Goal: Ask a question: Seek information or help from site administrators or community

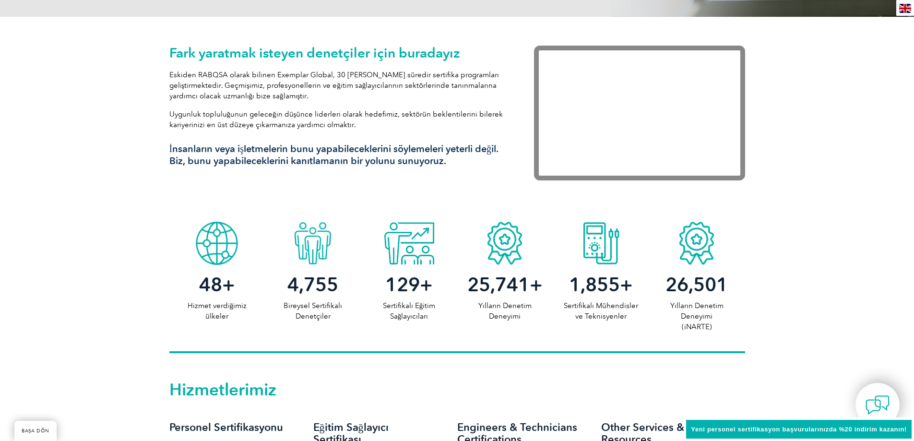
scroll to position [336, 0]
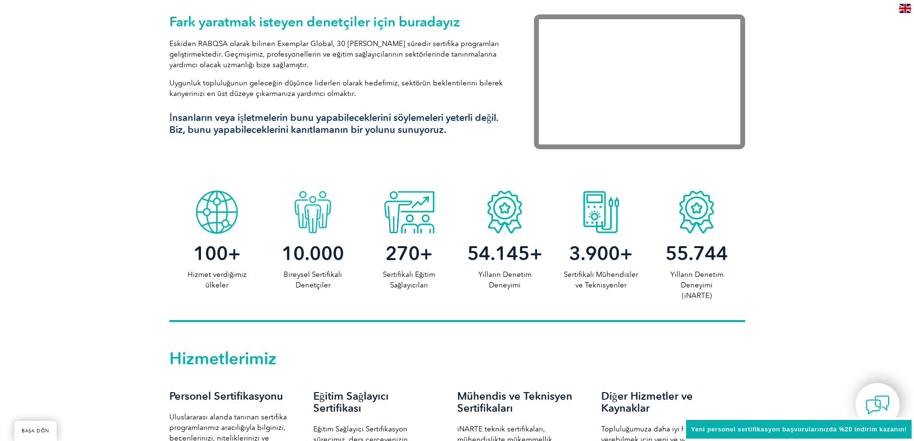
click at [827, 132] on div "Fark yaratmak isteyen denetçiler için buradayız Eskiden RABQSA olarak bilinen E…" at bounding box center [457, 86] width 914 height 200
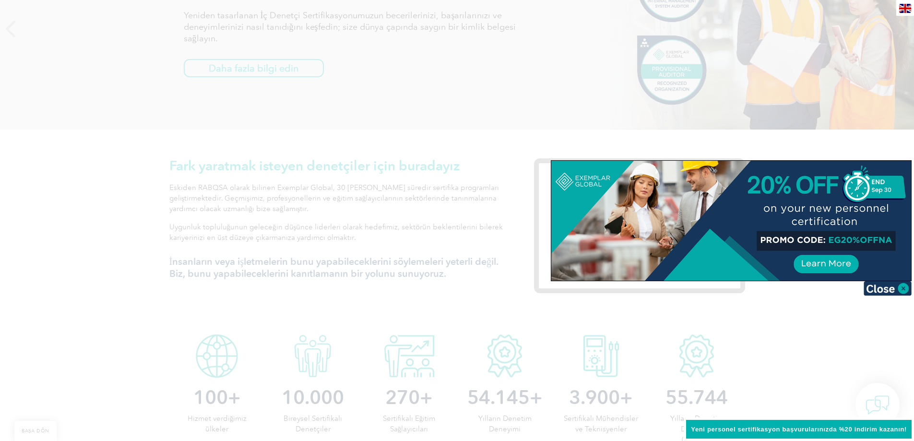
scroll to position [0, 0]
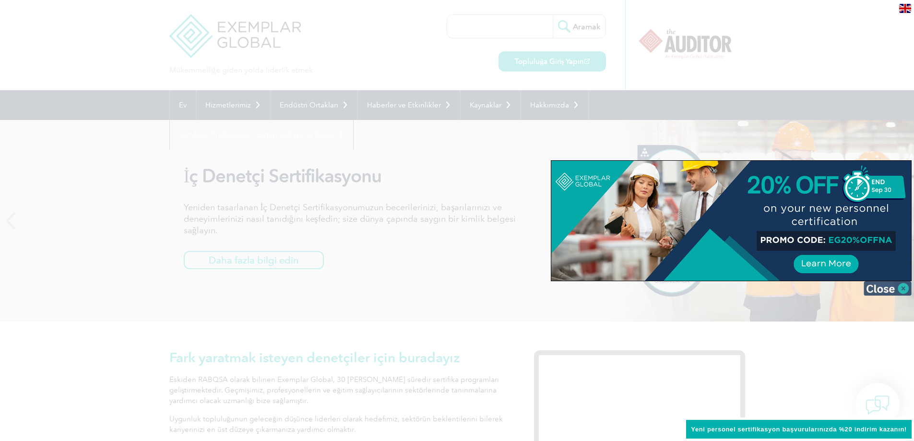
click at [900, 290] on img at bounding box center [888, 288] width 48 height 14
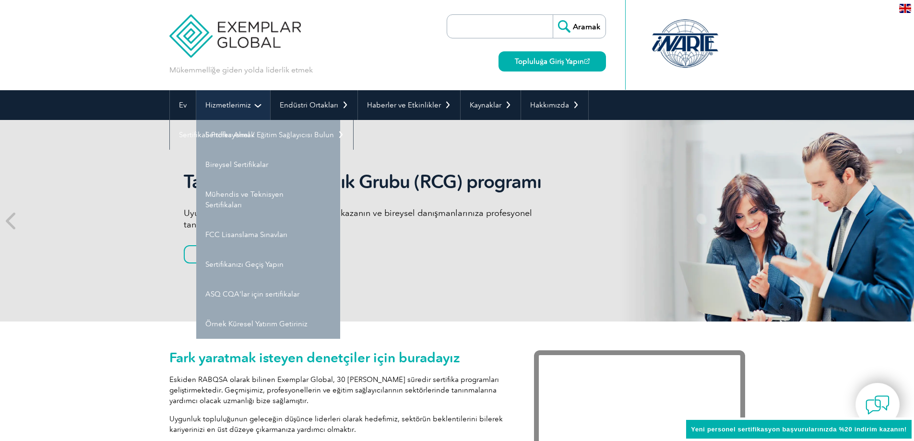
click at [223, 97] on link "Hizmetlerimiz" at bounding box center [233, 105] width 74 height 30
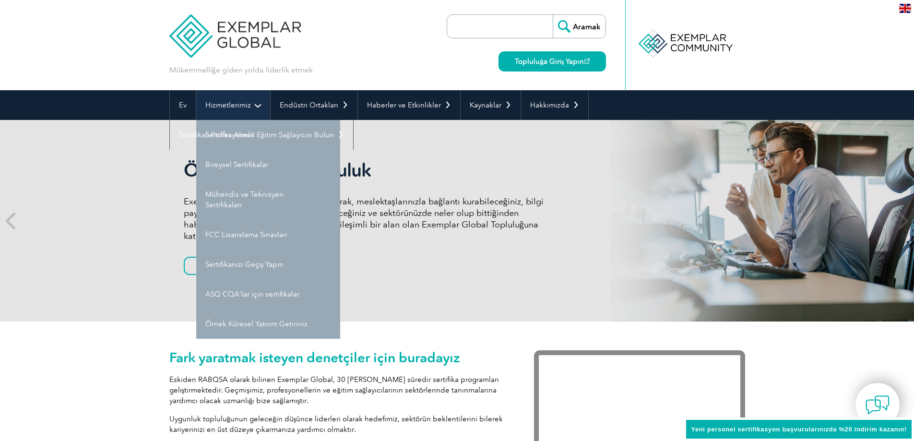
click at [230, 104] on font "Hizmetlerimiz" at bounding box center [228, 105] width 46 height 9
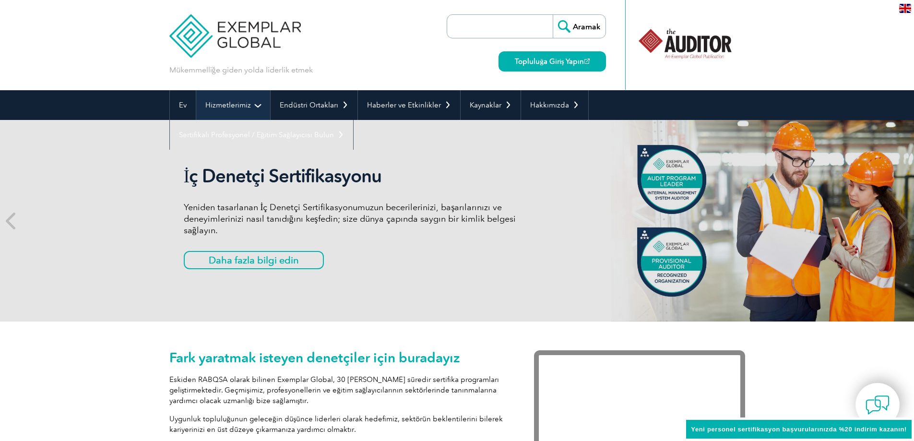
click at [242, 108] on font "Hizmetlerimiz" at bounding box center [228, 105] width 46 height 9
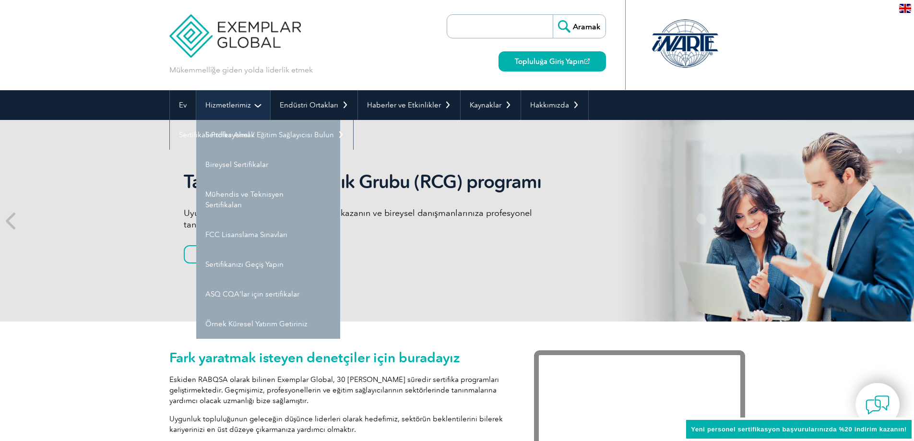
click at [258, 100] on link "Hizmetlerimiz" at bounding box center [233, 105] width 74 height 30
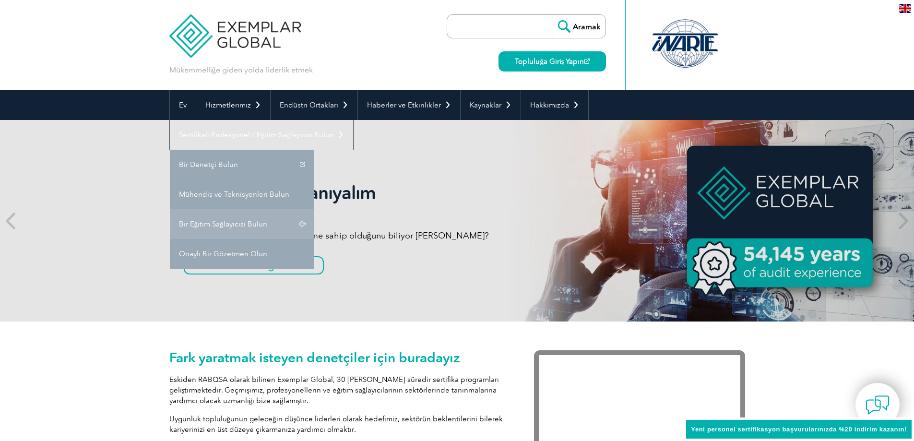
click at [255, 217] on link "Bir Eğitim Sağlayıcısı Bulun" at bounding box center [242, 224] width 144 height 30
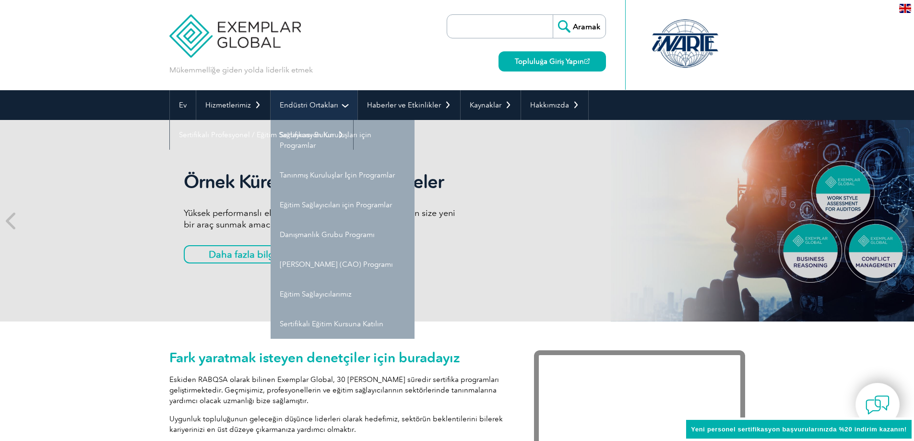
click at [292, 101] on font "Endüstri Ortakları" at bounding box center [309, 105] width 59 height 9
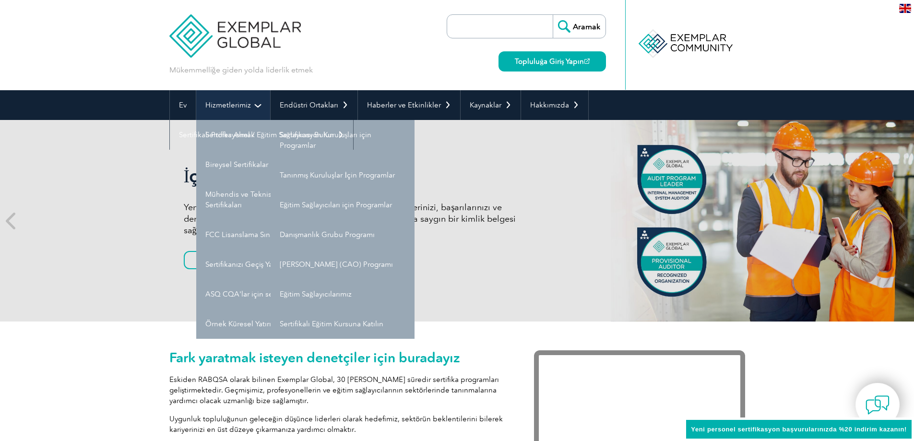
click at [243, 105] on font "Hizmetlerimiz" at bounding box center [228, 105] width 46 height 9
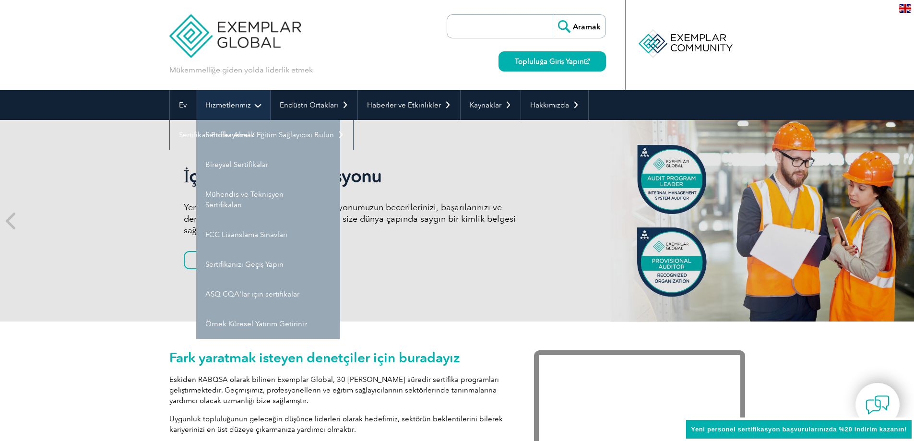
click at [243, 105] on font "Hizmetlerimiz" at bounding box center [228, 105] width 46 height 9
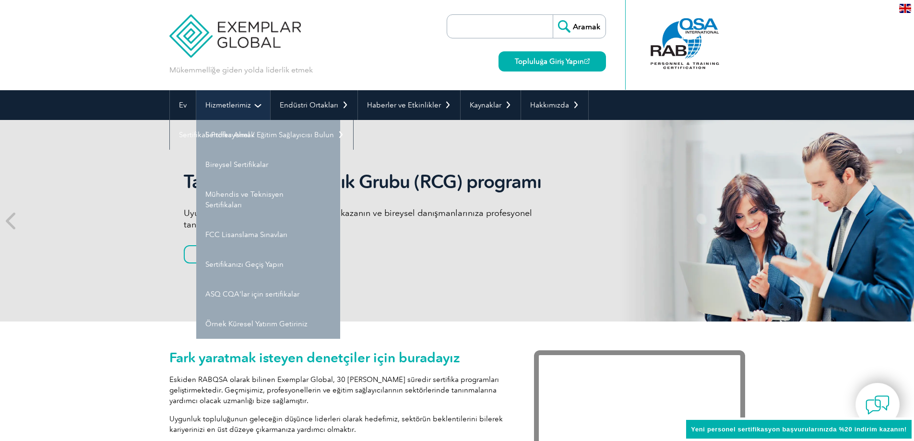
click at [243, 105] on font "Hizmetlerimiz" at bounding box center [228, 105] width 46 height 9
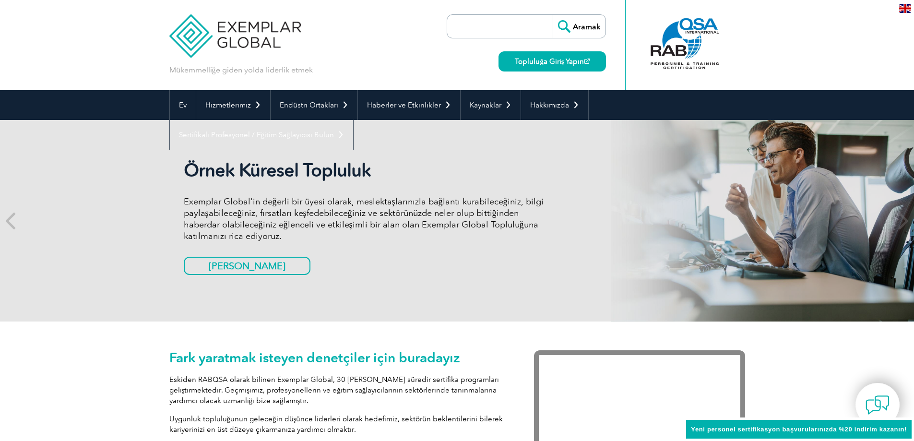
click at [463, 26] on input "search" at bounding box center [502, 26] width 101 height 23
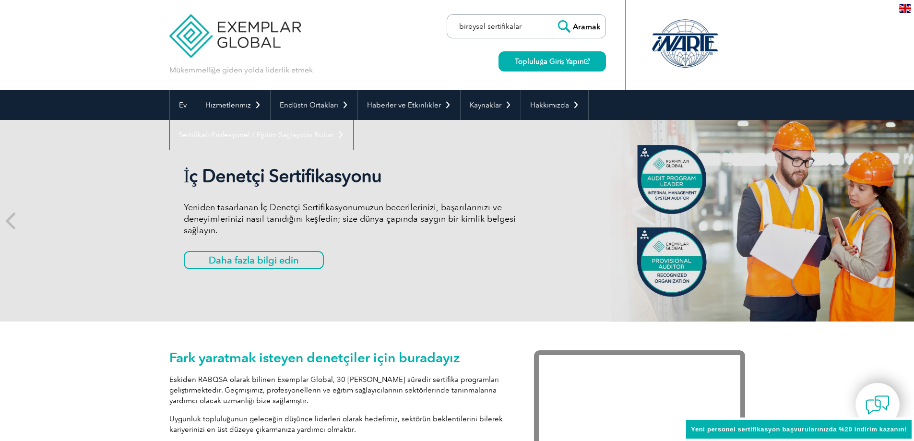
type input "bireysel sertifikalar"
click at [553, 15] on input "Aramak" at bounding box center [579, 26] width 53 height 23
click at [584, 23] on input "Aramak" at bounding box center [579, 26] width 53 height 23
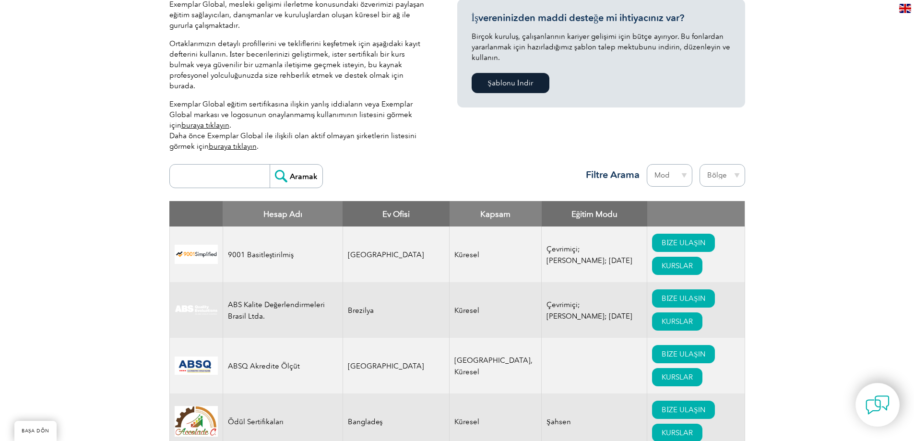
scroll to position [240, 0]
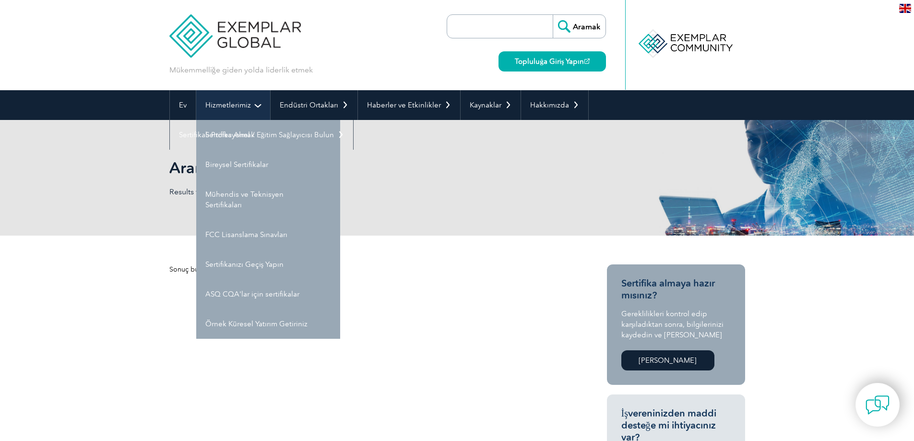
click at [238, 107] on font "Hizmetlerimiz" at bounding box center [228, 105] width 46 height 9
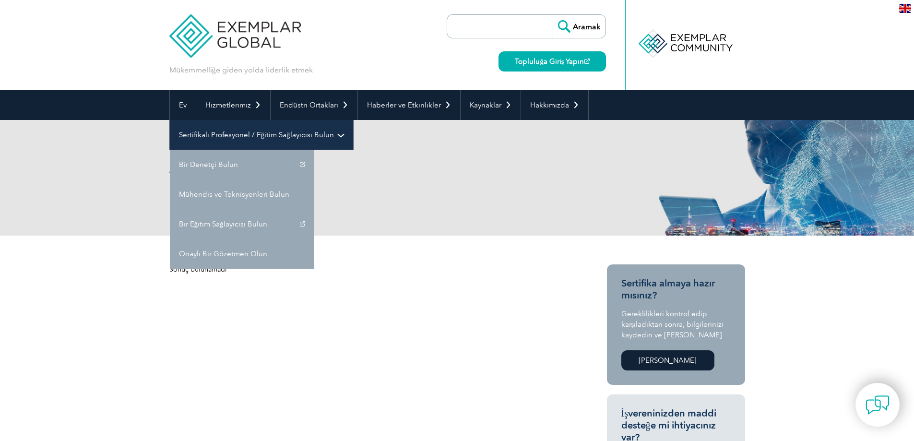
click at [240, 127] on link "Sertifikalı Profesyonel / Eğitim Sağlayıcısı Bulun" at bounding box center [261, 135] width 183 height 30
click at [276, 132] on font "Sertifikalı Profesyonel / Eğitim Sağlayıcısı Bulun" at bounding box center [256, 135] width 155 height 9
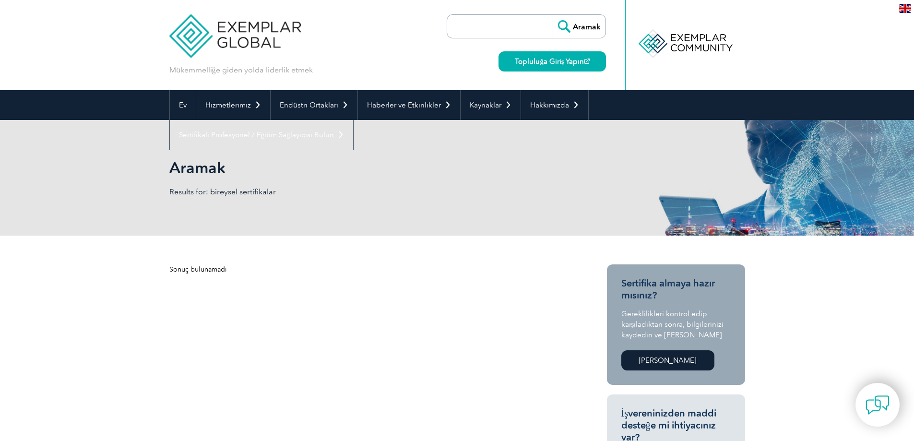
click at [250, 160] on h1 "Aramak" at bounding box center [353, 167] width 369 height 19
click at [229, 173] on h1 "Aramak" at bounding box center [353, 167] width 369 height 19
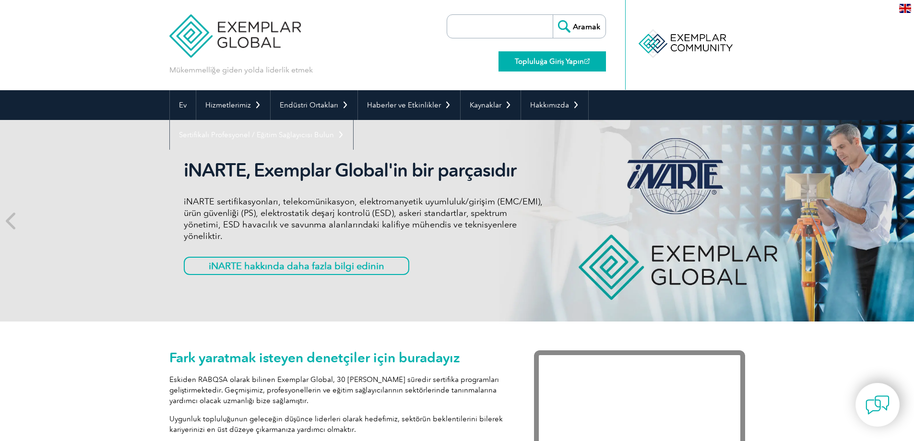
click at [555, 60] on font "Topluluğa Giriş Yapın" at bounding box center [549, 61] width 69 height 9
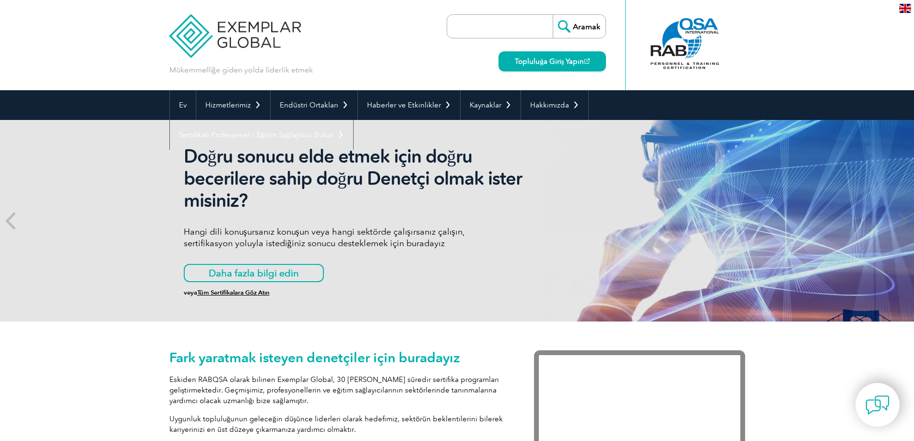
click at [469, 29] on input "search" at bounding box center [502, 26] width 101 height 23
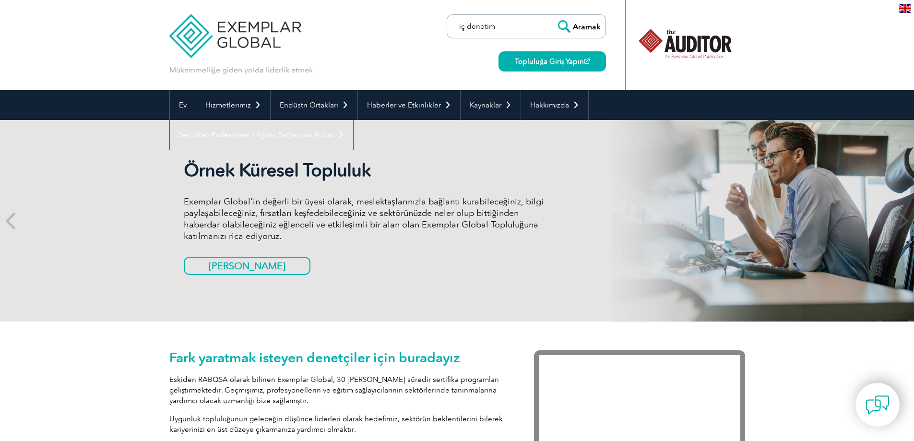
type input "iç denetim"
click at [553, 15] on input "Aramak" at bounding box center [579, 26] width 53 height 23
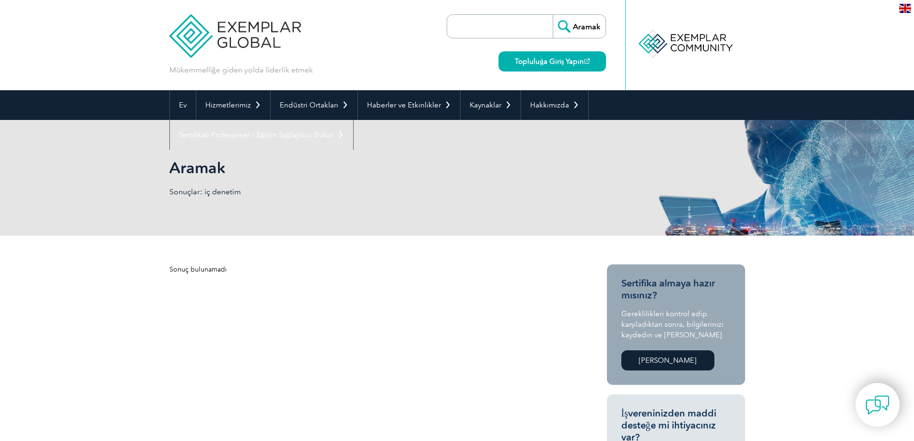
click at [653, 366] on link "[PERSON_NAME]" at bounding box center [668, 360] width 93 height 20
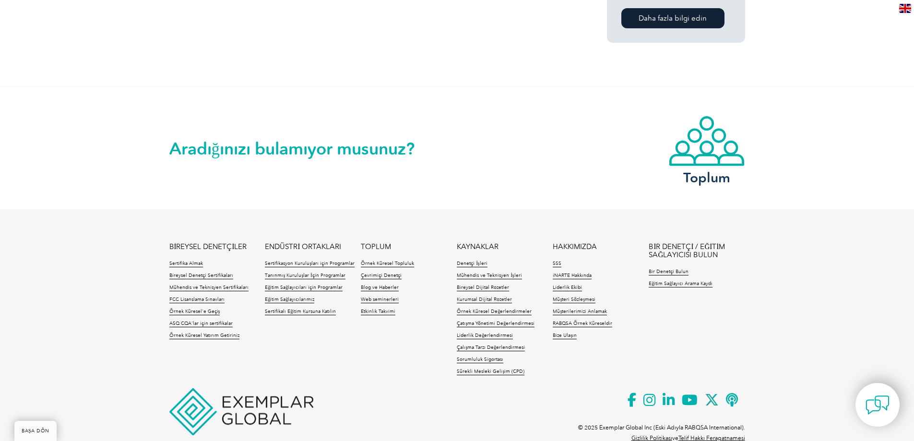
scroll to position [831, 0]
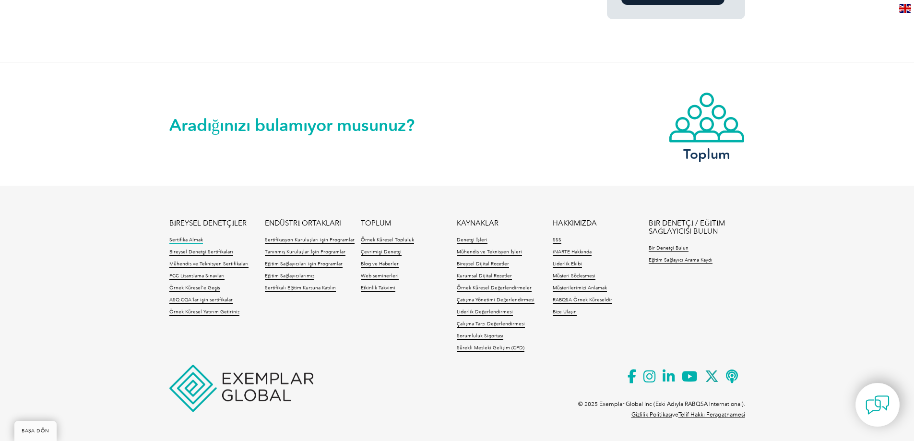
click at [193, 240] on font "Sertifika Almak" at bounding box center [186, 240] width 34 height 6
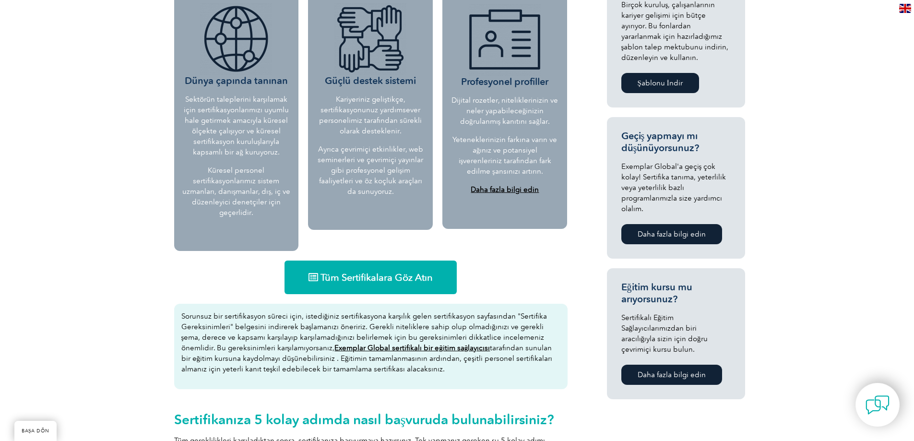
scroll to position [432, 0]
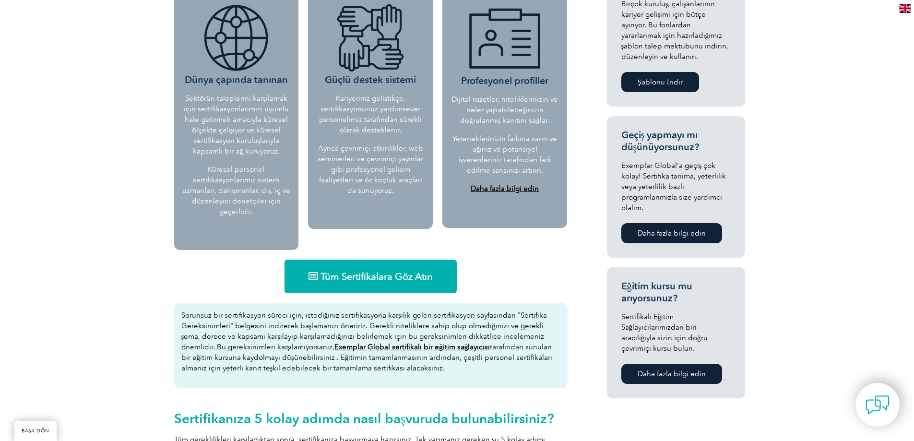
click at [418, 266] on link "Tüm Sertifikalara Göz Atın" at bounding box center [371, 277] width 172 height 34
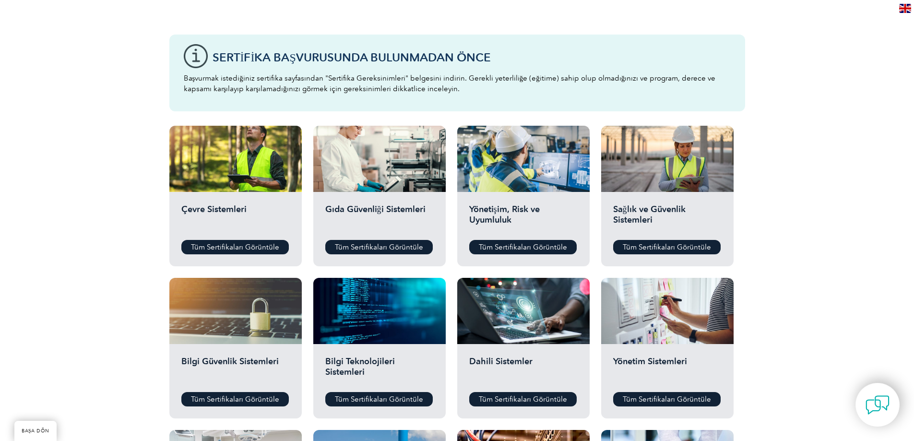
scroll to position [240, 0]
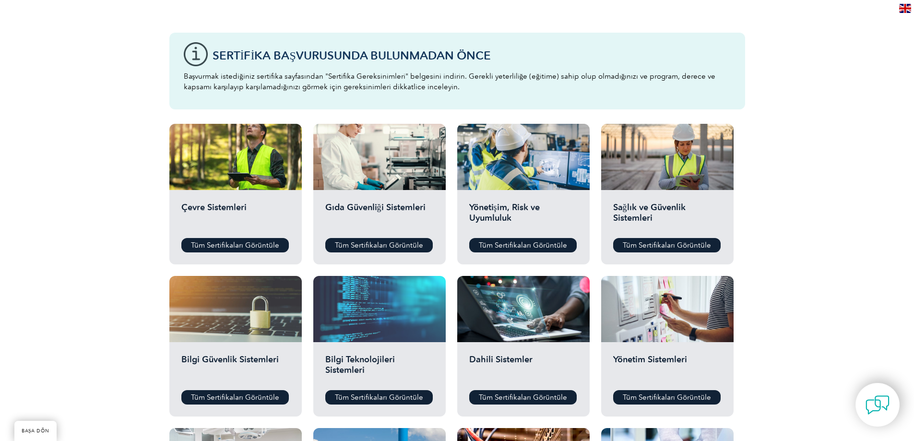
click at [419, 307] on div at bounding box center [379, 309] width 132 height 66
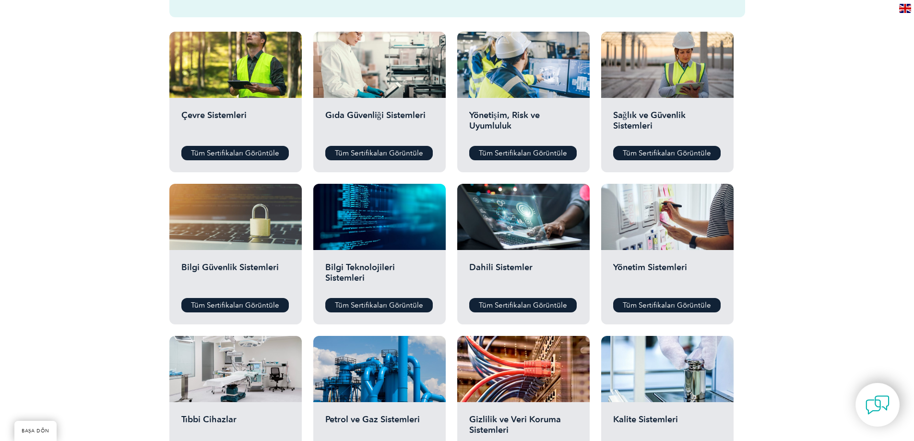
scroll to position [336, 0]
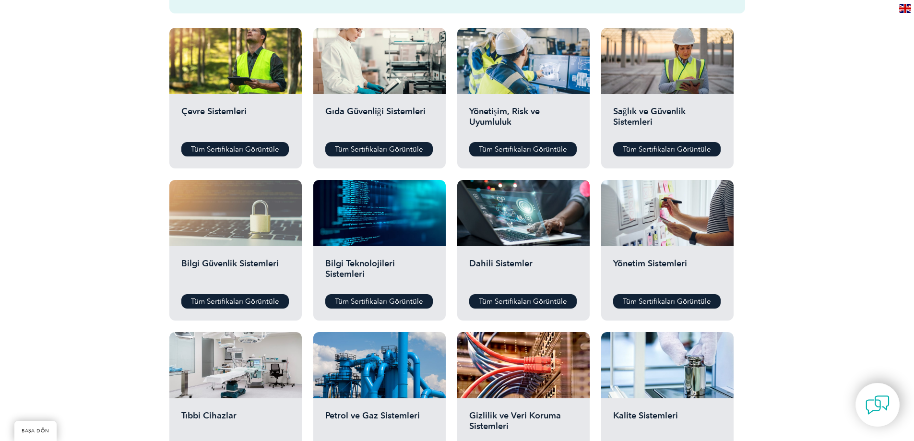
click at [258, 228] on div at bounding box center [235, 213] width 132 height 66
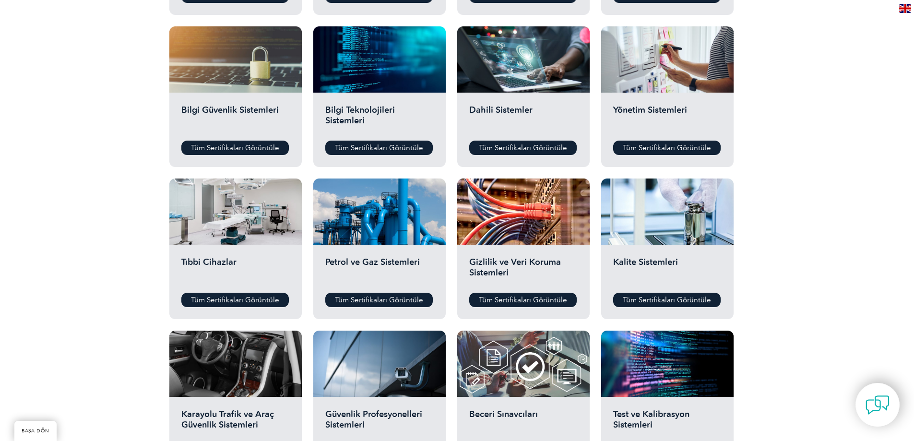
scroll to position [528, 0]
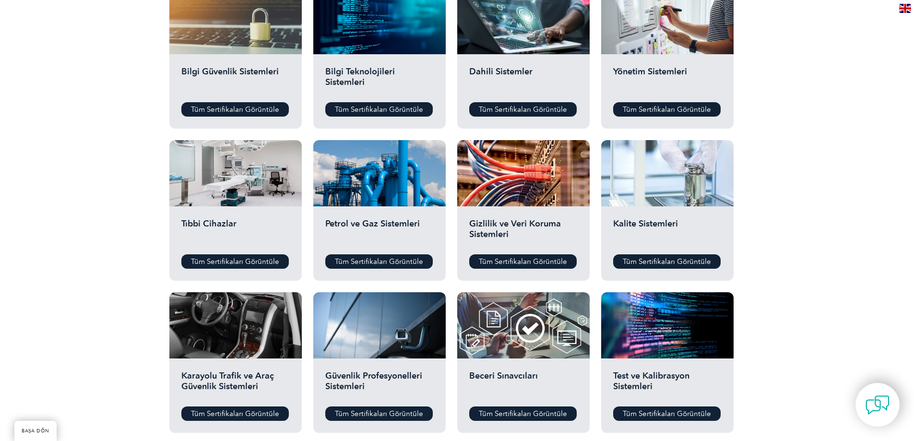
click at [654, 193] on div at bounding box center [667, 173] width 132 height 66
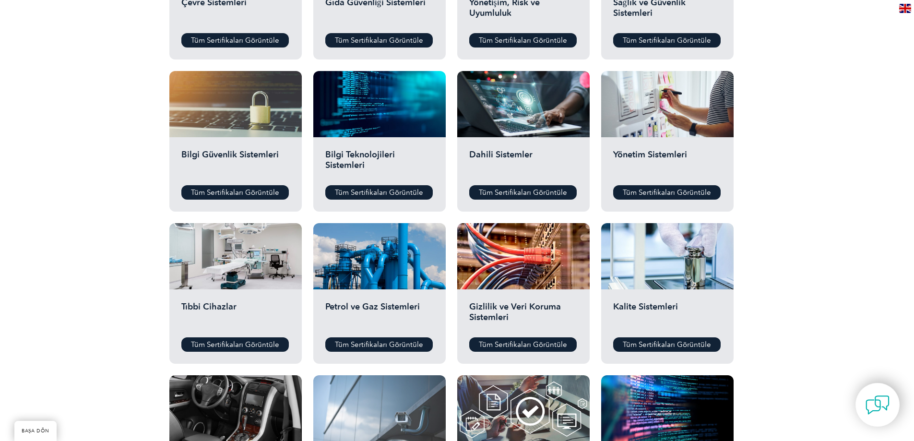
scroll to position [363, 0]
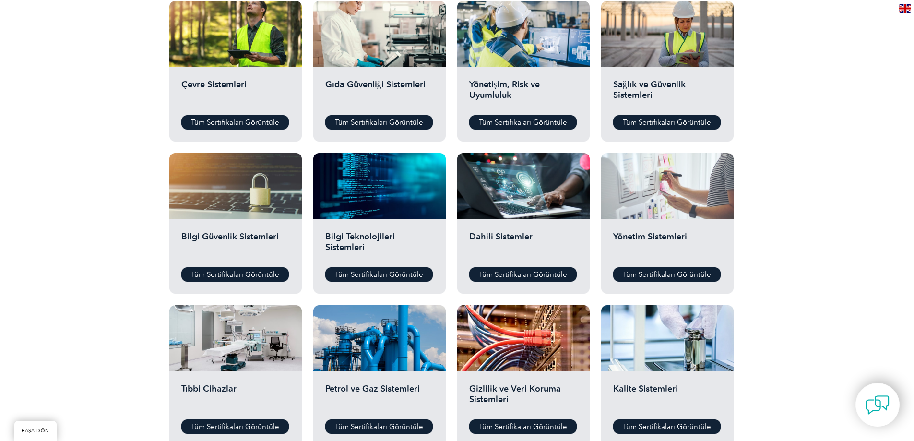
click at [635, 198] on div at bounding box center [667, 186] width 132 height 66
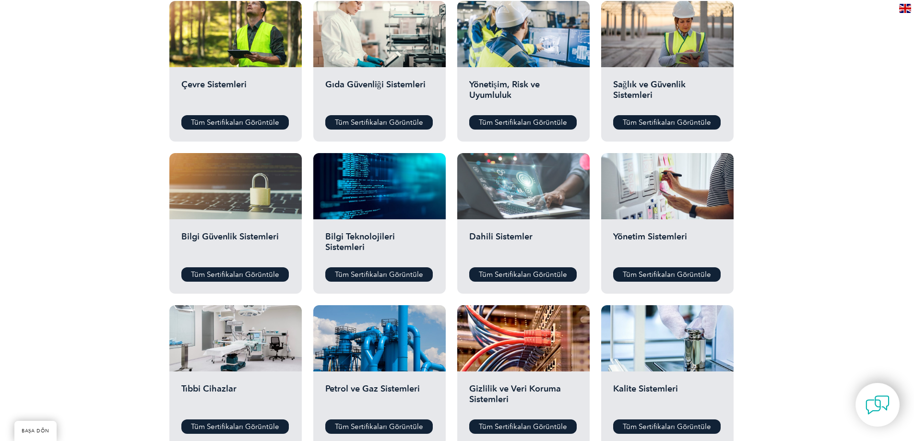
click at [523, 169] on div at bounding box center [523, 186] width 132 height 66
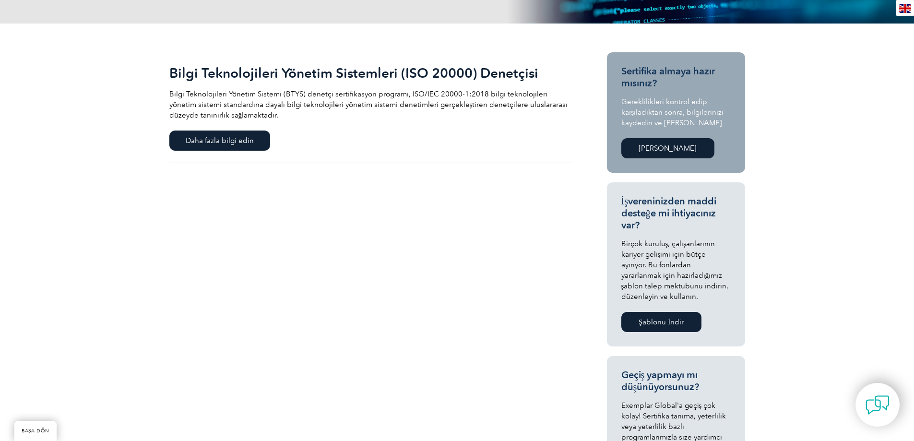
scroll to position [96, 0]
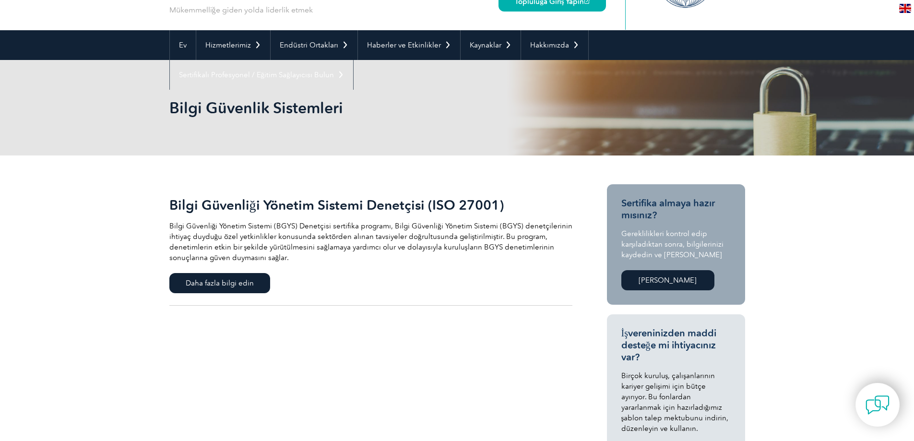
scroll to position [96, 0]
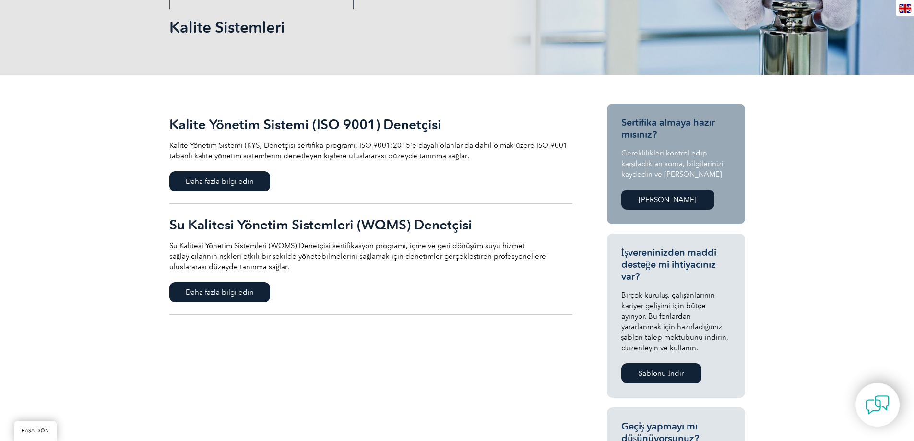
scroll to position [192, 0]
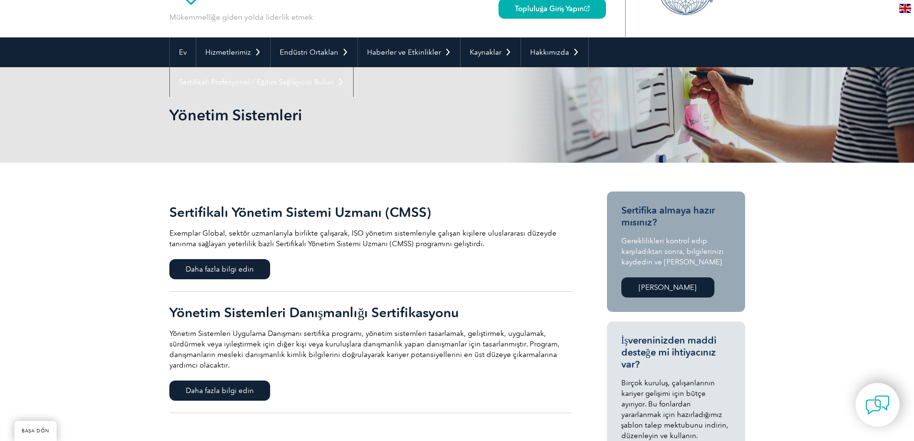
scroll to position [144, 0]
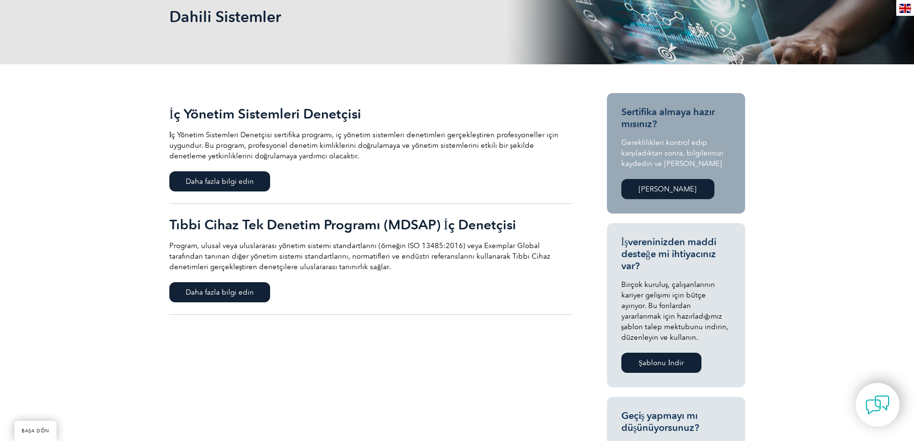
scroll to position [144, 0]
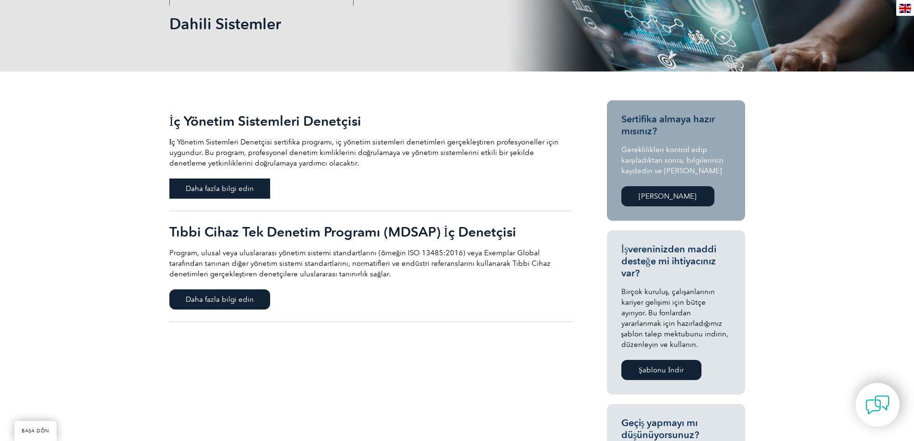
click at [252, 191] on font "Daha fazla bilgi edin" at bounding box center [220, 188] width 68 height 9
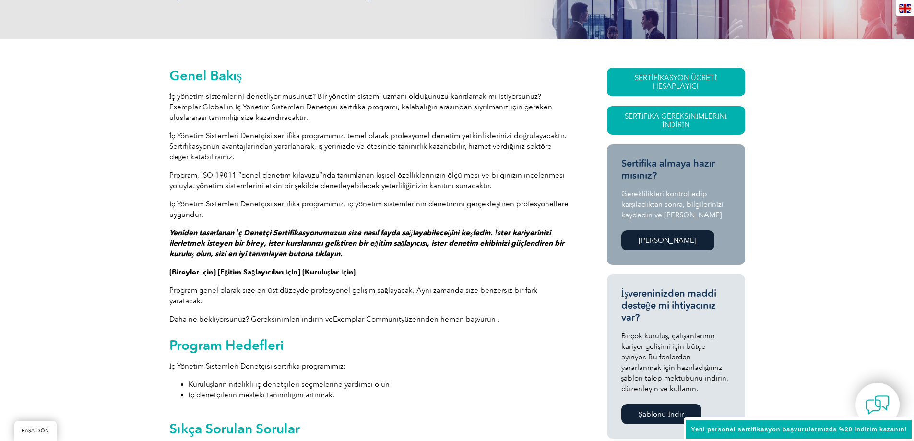
scroll to position [192, 0]
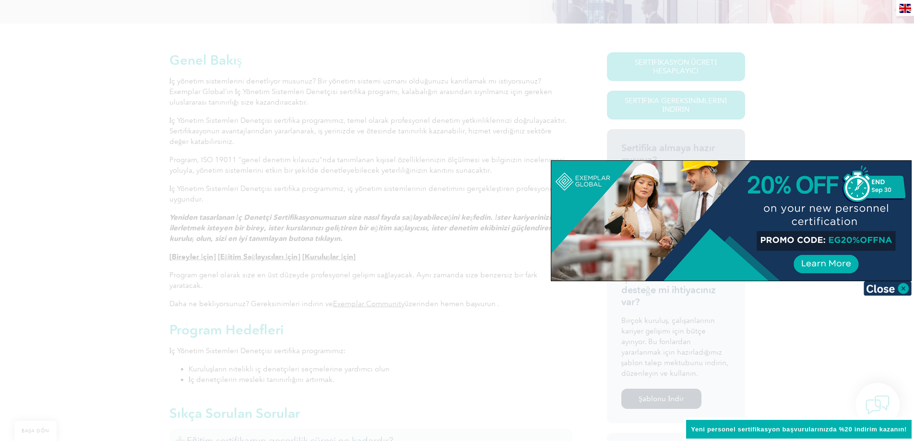
click at [417, 348] on div at bounding box center [457, 220] width 914 height 441
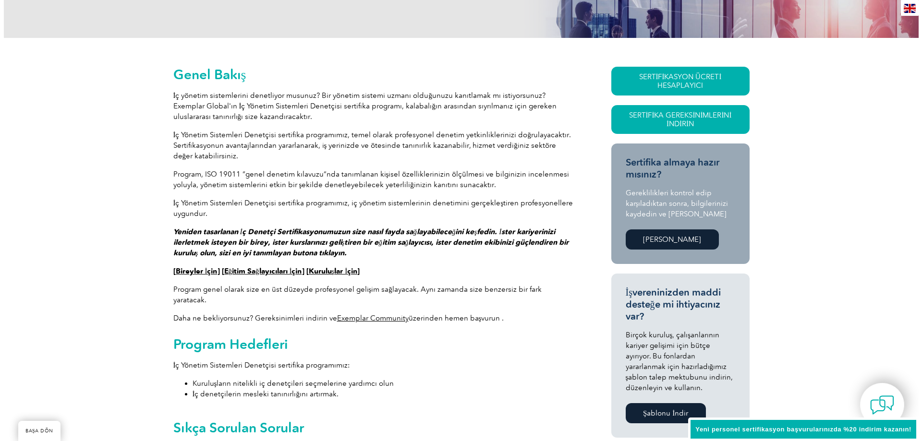
scroll to position [161, 0]
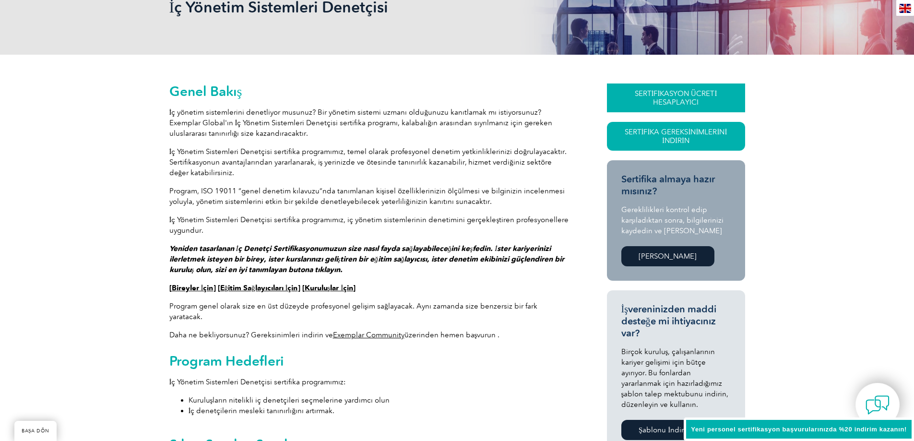
click at [696, 90] on font "SERTİFİKASYON ÜCRETİ HESAPLAYICI" at bounding box center [676, 97] width 83 height 17
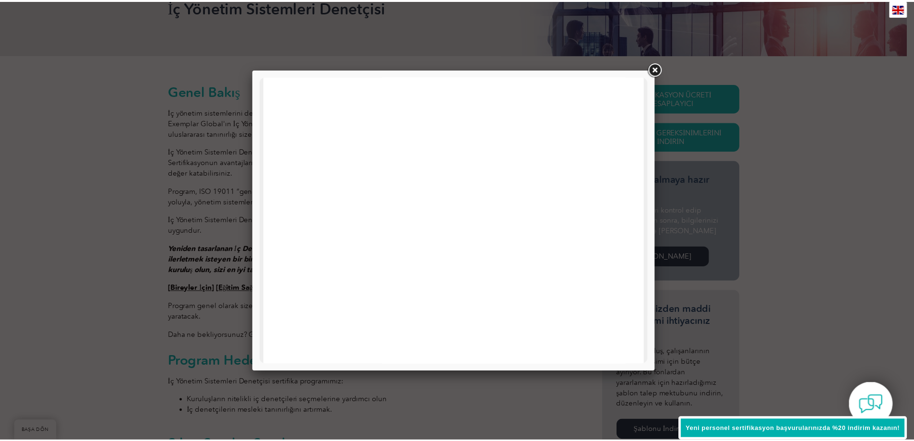
scroll to position [0, 0]
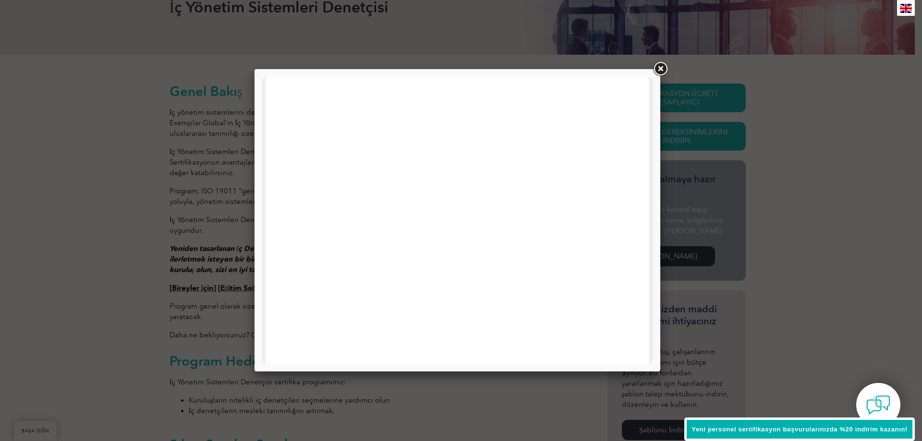
click at [814, 131] on div at bounding box center [461, 220] width 922 height 441
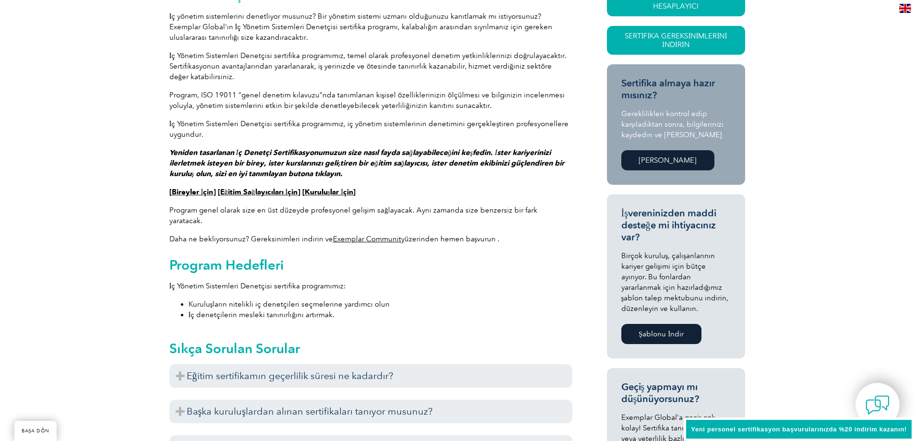
scroll to position [353, 0]
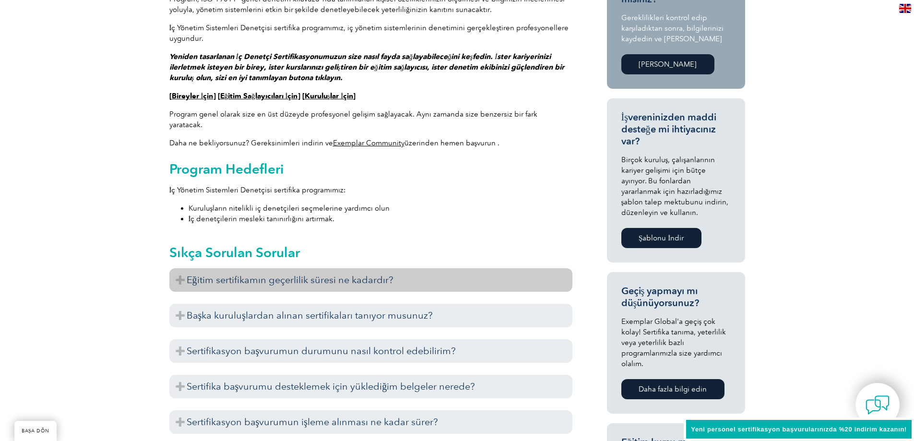
click at [327, 274] on font "Eğitim sertifikamın geçerlilik süresi ne kadardır?" at bounding box center [290, 280] width 207 height 12
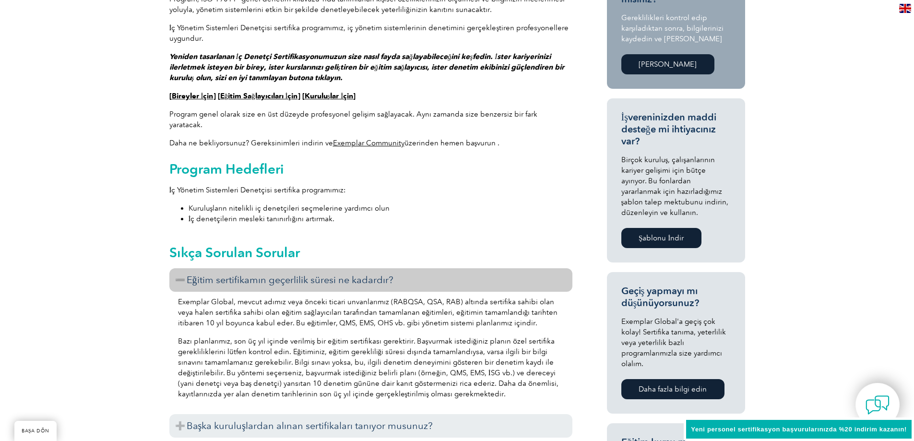
click at [327, 274] on font "Eğitim sertifikamın geçerlilik süresi ne kadardır?" at bounding box center [290, 280] width 207 height 12
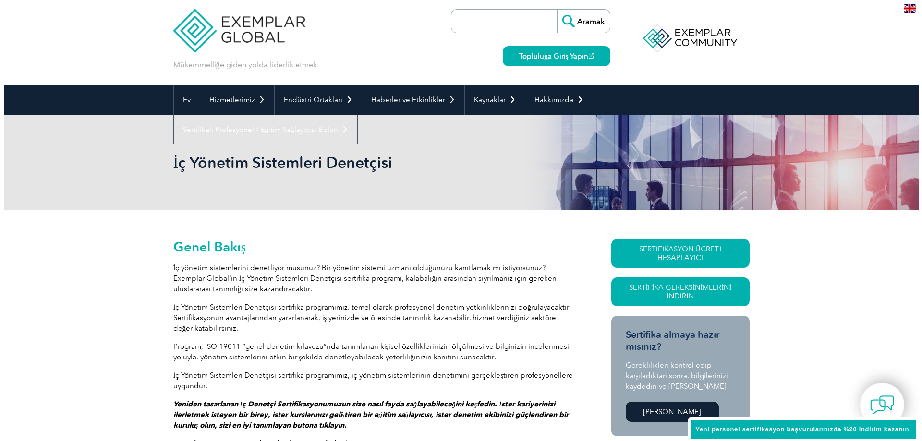
scroll to position [0, 0]
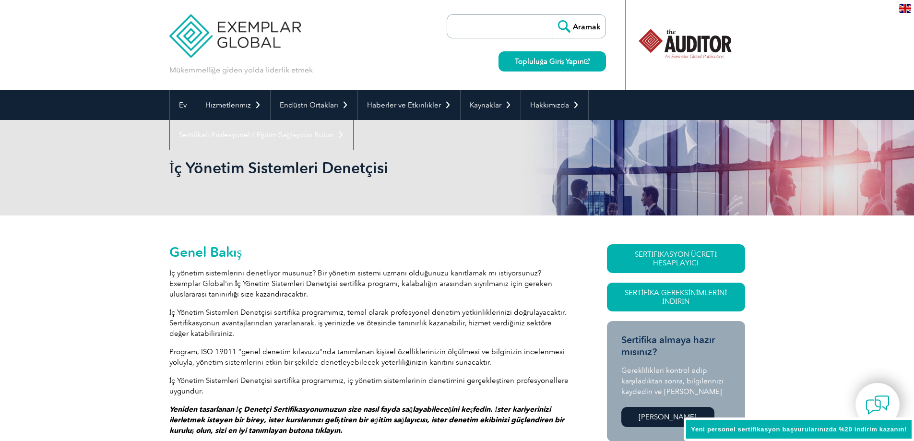
click at [168, 171] on div "İç Yönetim Sistemleri Denetçisi" at bounding box center [457, 168] width 914 height 96
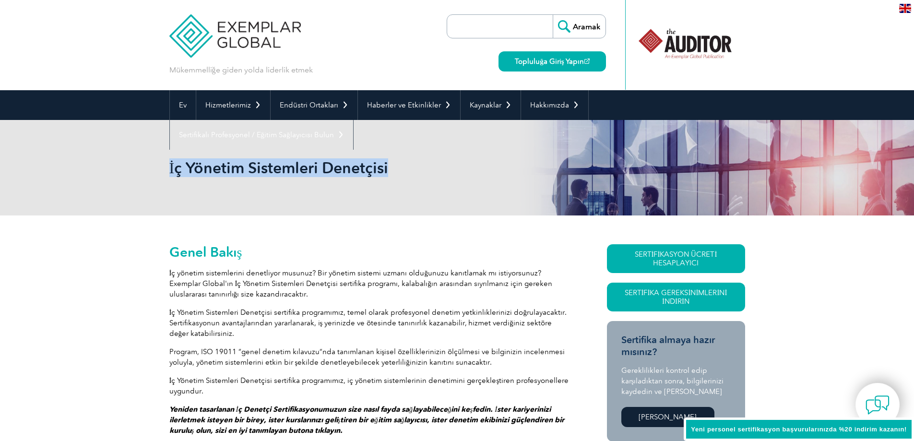
click at [169, 170] on div "İç Yönetim Sistemleri Denetçisi" at bounding box center [457, 168] width 914 height 96
copy font "İç Yönetim Sistemleri Denetçisi"
click at [652, 248] on link "SERTİFİKASYON ÜCRETİ HESAPLAYICI" at bounding box center [676, 258] width 138 height 29
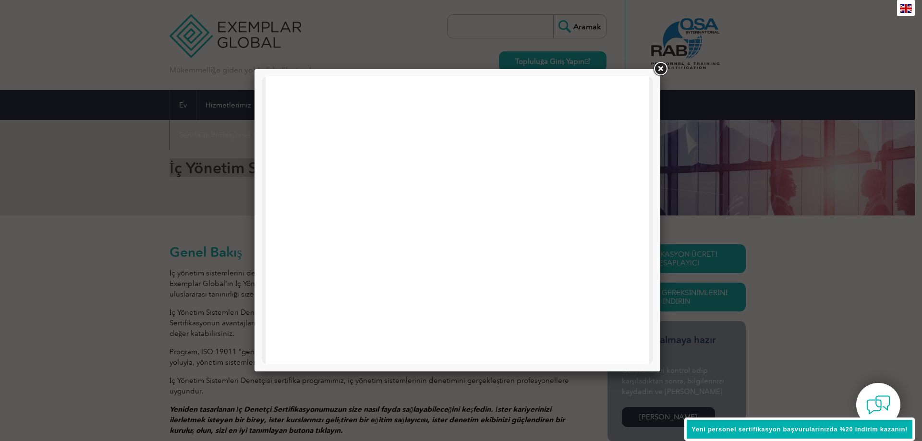
scroll to position [458, 0]
drag, startPoint x: 651, startPoint y: 182, endPoint x: 905, endPoint y: 442, distance: 363.5
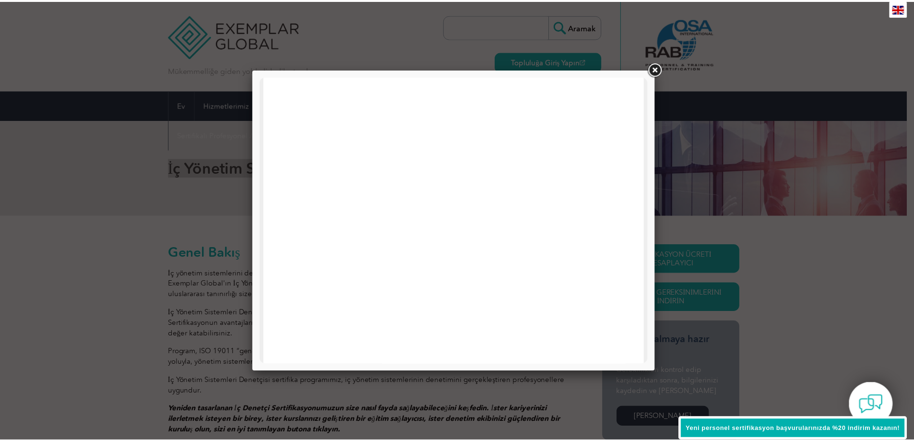
scroll to position [0, 0]
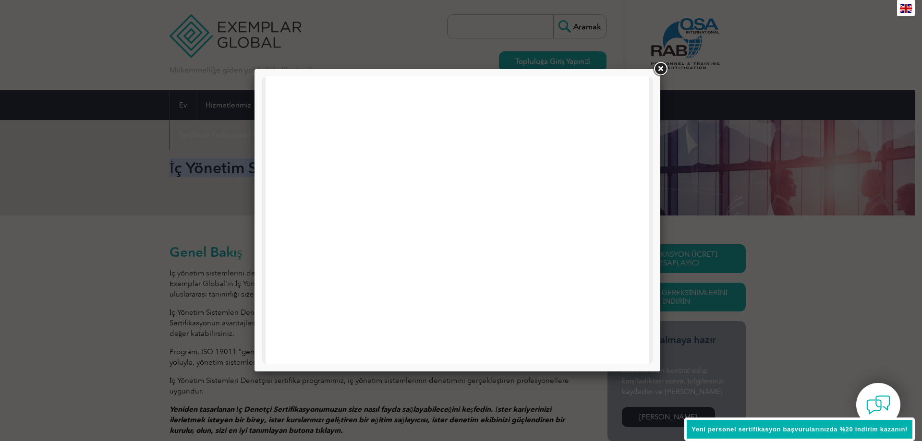
click at [658, 69] on link at bounding box center [659, 68] width 17 height 17
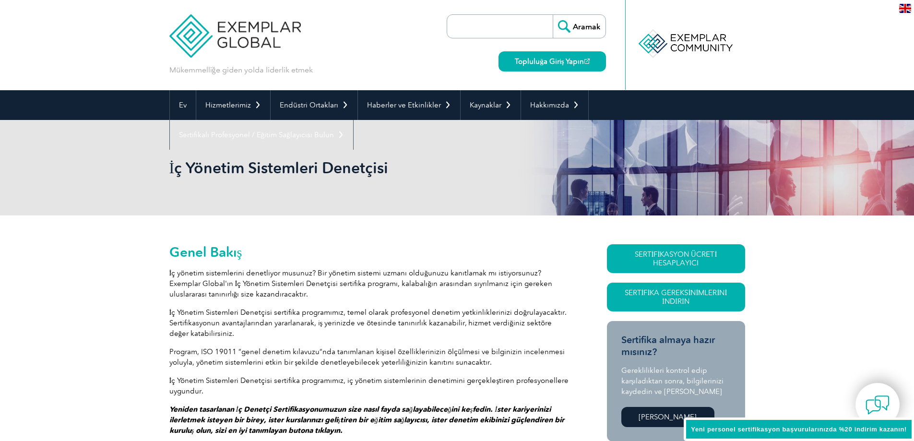
click at [471, 249] on h2 "Genel Bakış" at bounding box center [370, 251] width 403 height 15
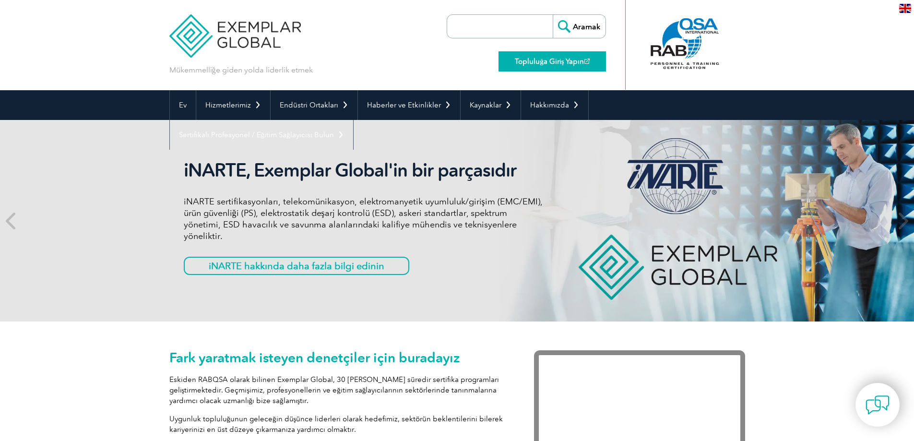
click at [533, 66] on link "Topluluğa Giriş Yapın" at bounding box center [552, 61] width 107 height 20
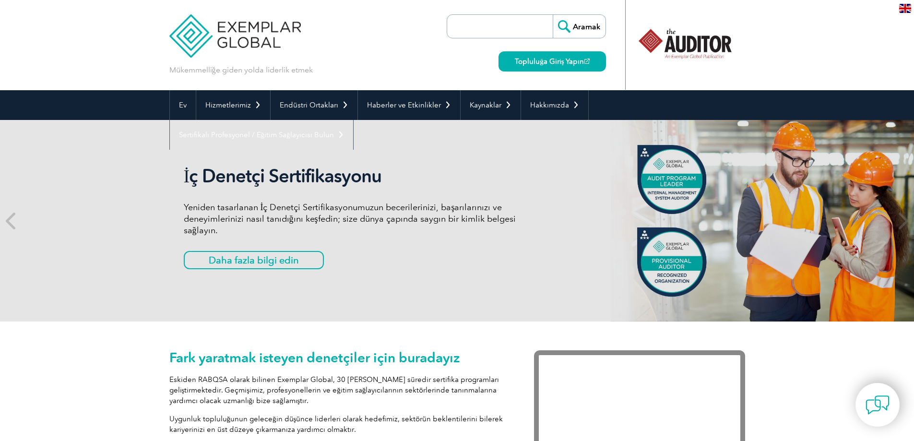
click at [277, 180] on font "İç Denetçi Sertifikasyonu" at bounding box center [283, 176] width 198 height 22
click at [283, 262] on font "Daha fazla bilgi edin" at bounding box center [239, 260] width 90 height 12
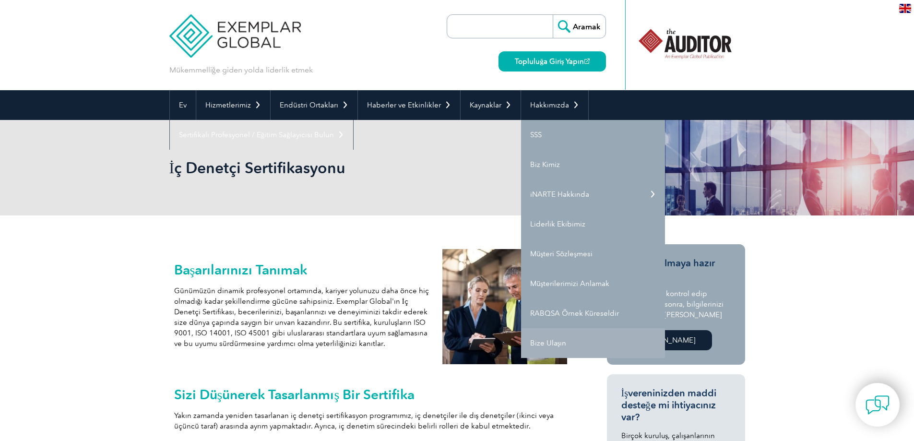
click at [540, 346] on font "Bize Ulaşın" at bounding box center [548, 343] width 36 height 9
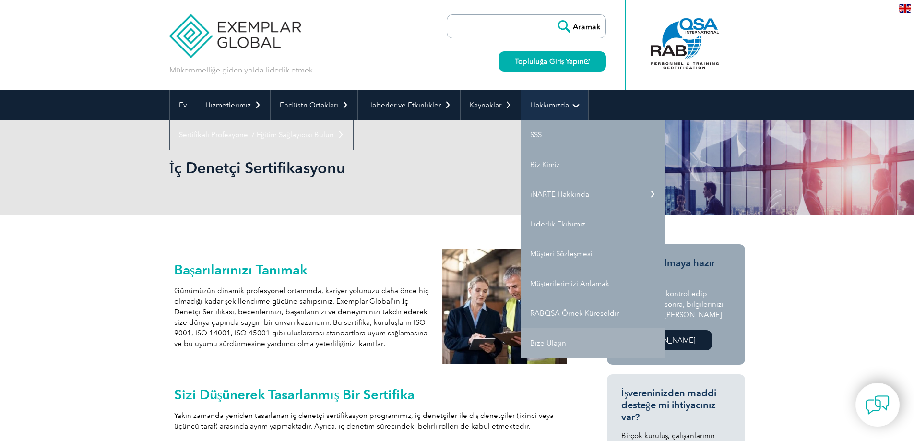
click at [560, 100] on link "Hakkımızda" at bounding box center [554, 105] width 67 height 30
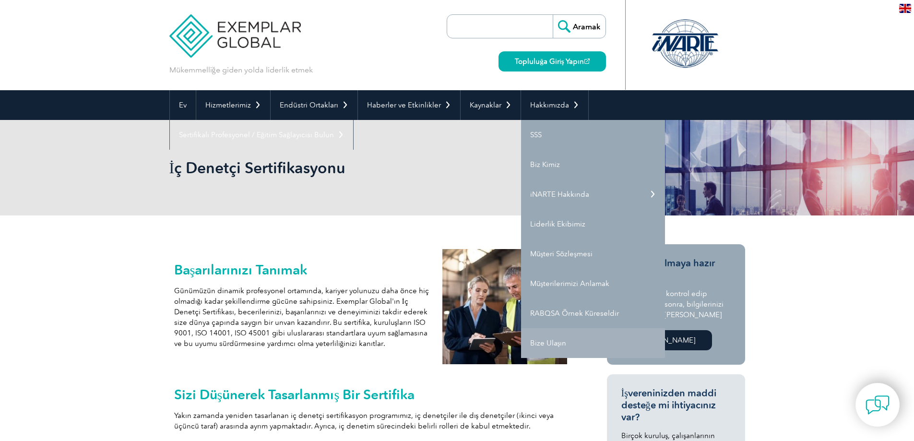
click at [552, 348] on link "Bize Ulaşın" at bounding box center [593, 343] width 144 height 30
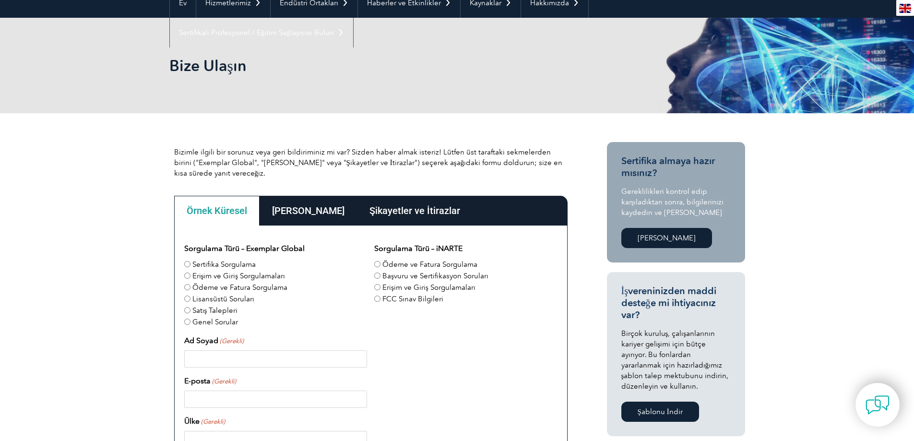
scroll to position [144, 0]
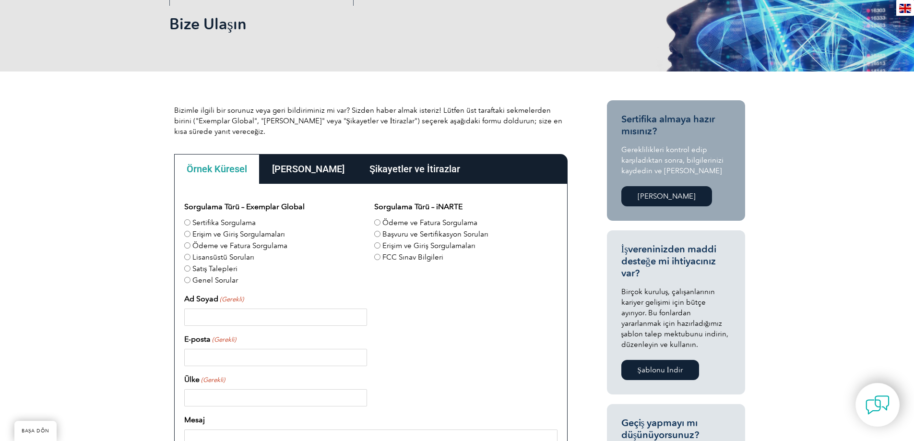
click at [442, 222] on font "Ödeme ve Fatura Sorgulama" at bounding box center [430, 222] width 95 height 9
click at [381, 222] on input "Ödeme ve Fatura Sorgulama" at bounding box center [377, 222] width 6 height 6
radio input "true"
click at [442, 222] on font "Ödeme ve Fatura Sorgulama" at bounding box center [430, 222] width 95 height 9
click at [381, 222] on input "Ödeme ve Fatura Sorgulama" at bounding box center [377, 222] width 6 height 6
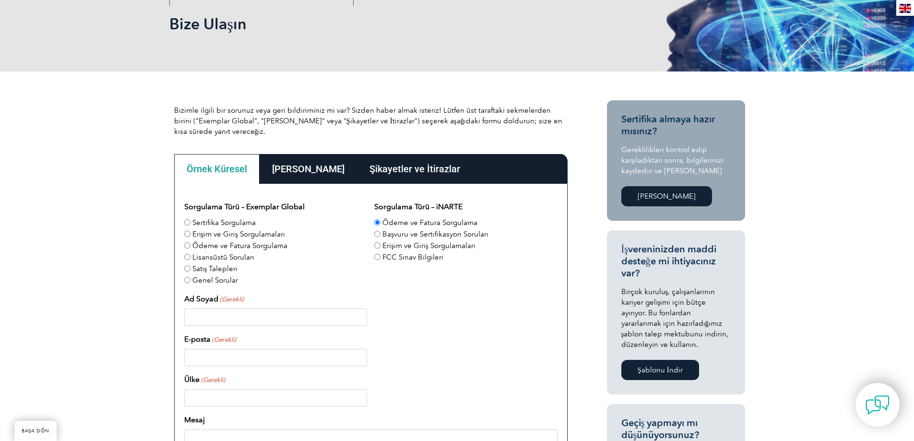
click at [243, 224] on font "Sertifika Sorgulama" at bounding box center [223, 222] width 63 height 9
click at [191, 224] on input "Sertifika Sorgulama" at bounding box center [187, 222] width 6 height 6
radio input "true"
click at [243, 248] on font "Ödeme ve Fatura Sorgulama" at bounding box center [239, 245] width 95 height 9
click at [191, 248] on input "Ödeme ve Fatura Sorgulama" at bounding box center [187, 245] width 6 height 6
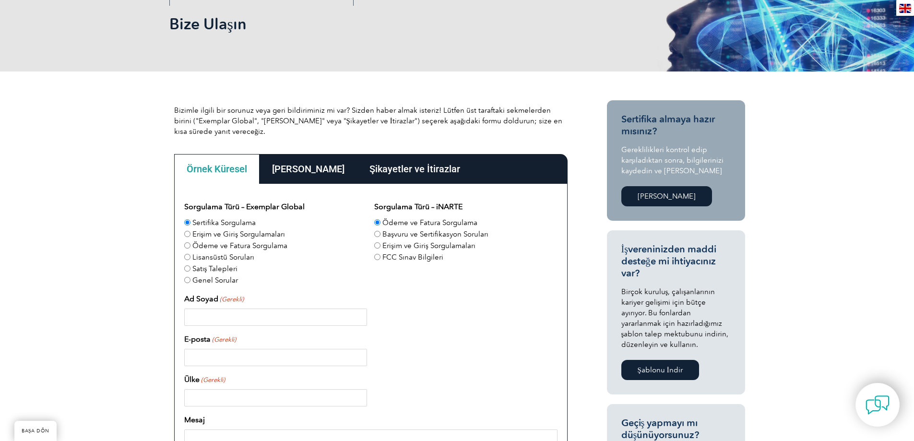
radio input "true"
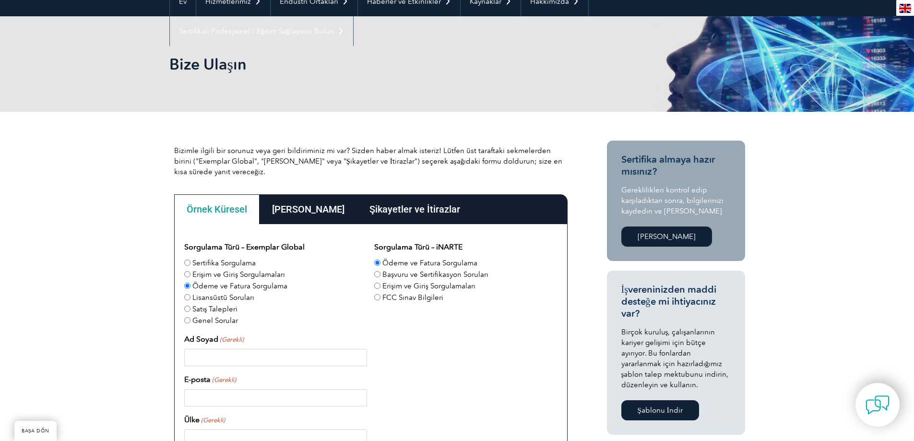
scroll to position [96, 0]
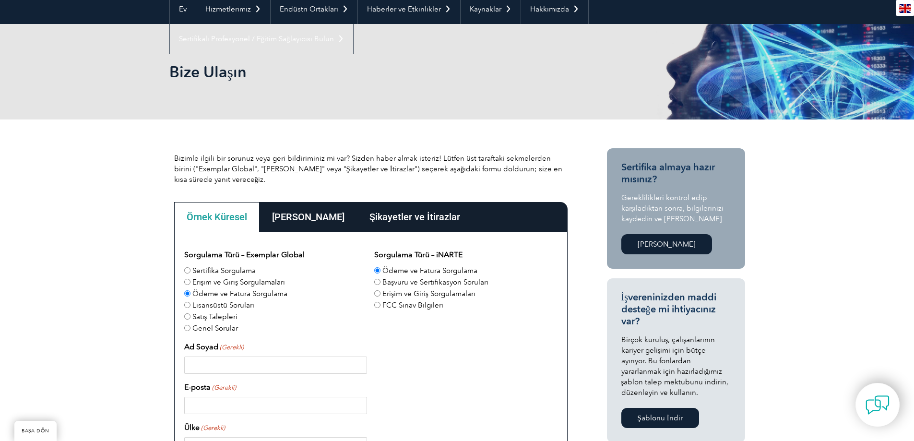
click at [321, 341] on div "Ad Soyad (Gerekli)" at bounding box center [370, 357] width 373 height 33
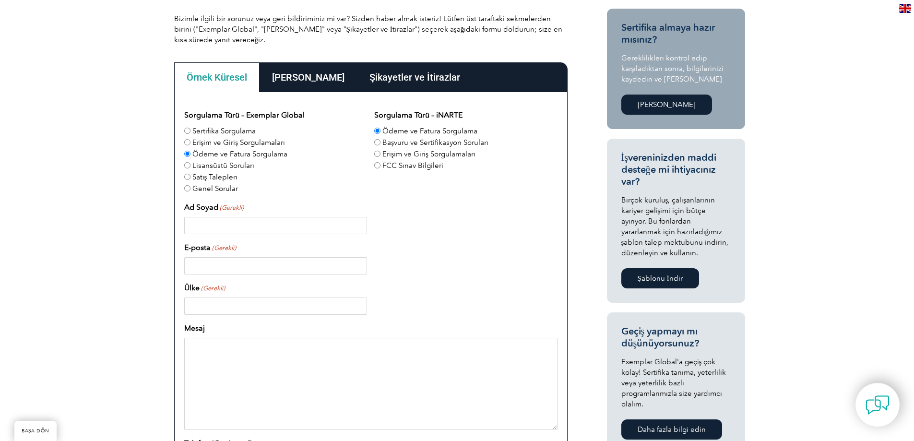
scroll to position [192, 0]
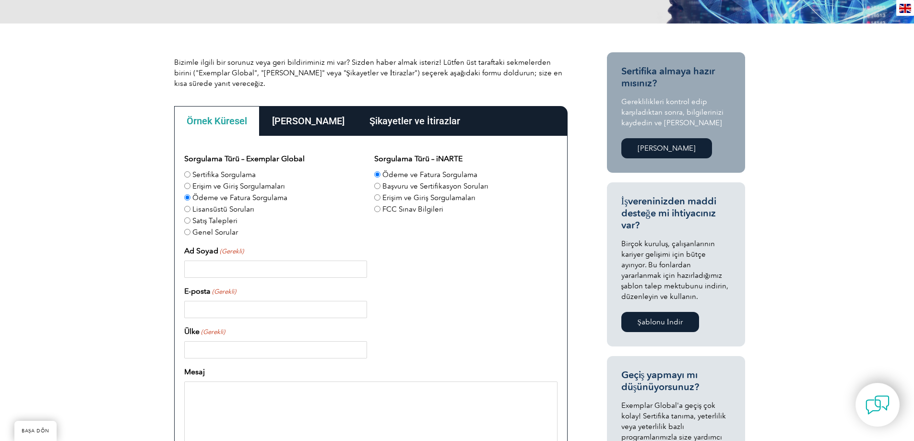
click at [379, 175] on input "Ödeme ve Fatura Sorgulama" at bounding box center [377, 174] width 6 height 6
click at [187, 200] on input "Ödeme ve Fatura Sorgulama" at bounding box center [187, 197] width 6 height 6
click at [376, 174] on input "Ödeme ve Fatura Sorgulama" at bounding box center [377, 174] width 6 height 6
click at [377, 177] on input "Ödeme ve Fatura Sorgulama" at bounding box center [377, 174] width 6 height 6
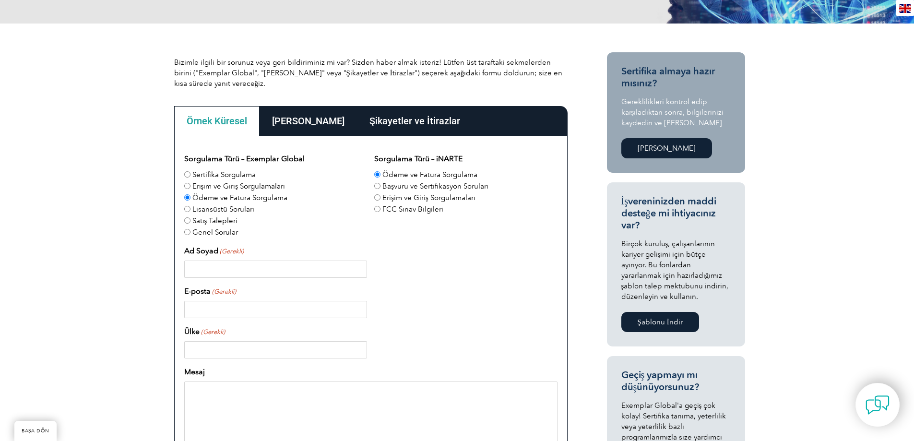
click at [377, 177] on input "Ödeme ve Fatura Sorgulama" at bounding box center [377, 174] width 6 height 6
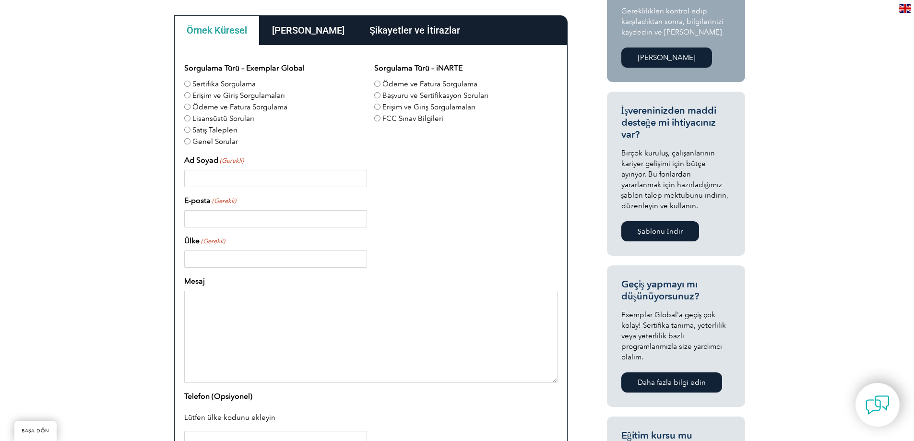
scroll to position [240, 0]
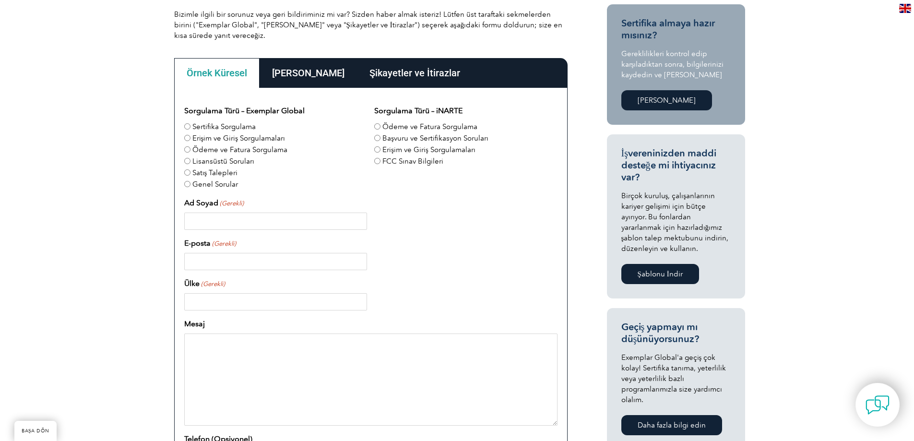
click at [249, 126] on font "Sertifika Sorgulama" at bounding box center [223, 126] width 63 height 9
click at [191, 126] on input "Sertifika Sorgulama" at bounding box center [187, 126] width 6 height 6
radio input "true"
click at [261, 147] on font "Ödeme ve Fatura Sorgulama" at bounding box center [239, 149] width 95 height 9
click at [191, 147] on input "Ödeme ve Fatura Sorgulama" at bounding box center [187, 149] width 6 height 6
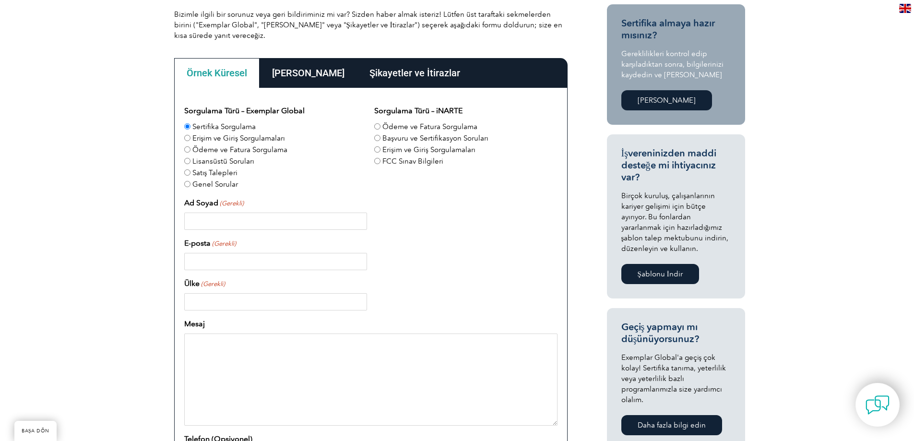
radio input "true"
click at [288, 227] on input "Ad Soyad (Gerekli)" at bounding box center [275, 221] width 183 height 17
type input "Cesika ALTUN"
type input "cesikaaltunn@gmail.com"
type input "Türkiye"
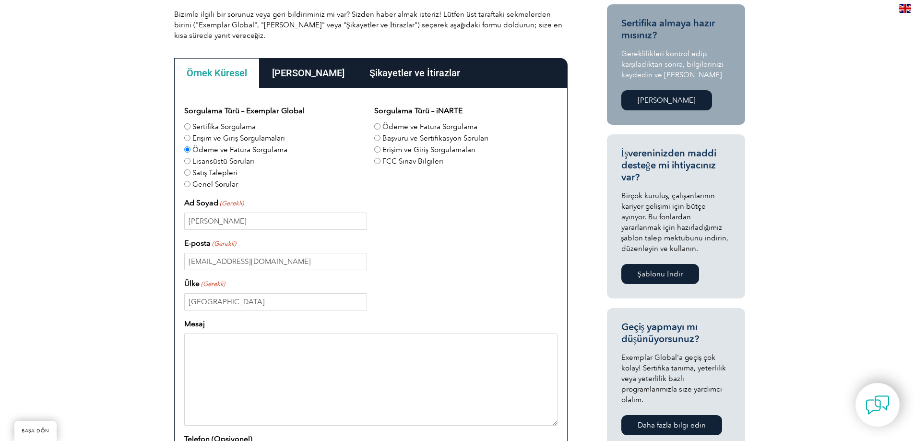
click at [254, 386] on textarea "Mesaj" at bounding box center [370, 380] width 373 height 92
type textarea "İç denetçi sertifikası 19001 fiyatını öğrenebilir miyim?"
click at [518, 262] on div "cesikaaltunn@gmail.com" at bounding box center [370, 261] width 373 height 17
click at [218, 123] on font "Sertifika Sorgulama" at bounding box center [223, 126] width 63 height 9
click at [191, 123] on input "Sertifika Sorgulama" at bounding box center [187, 126] width 6 height 6
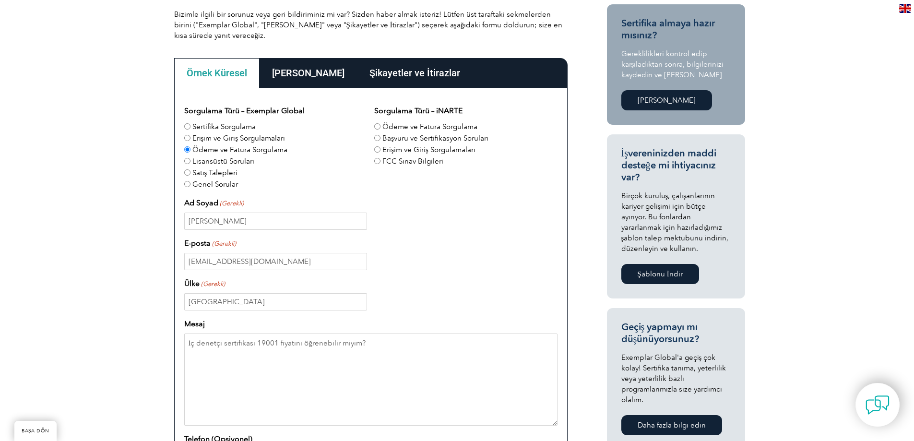
radio input "true"
click at [216, 149] on font "Ödeme ve Fatura Sorgulama" at bounding box center [239, 149] width 95 height 9
click at [191, 149] on input "Ödeme ve Fatura Sorgulama" at bounding box center [187, 149] width 6 height 6
radio input "true"
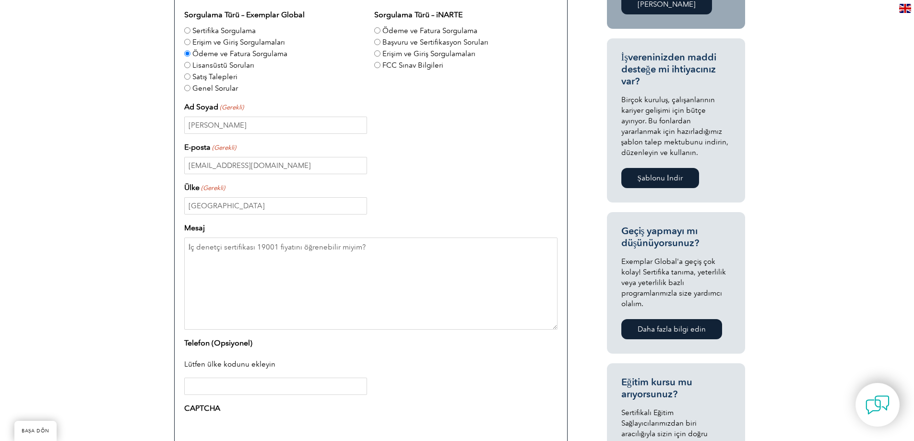
scroll to position [624, 0]
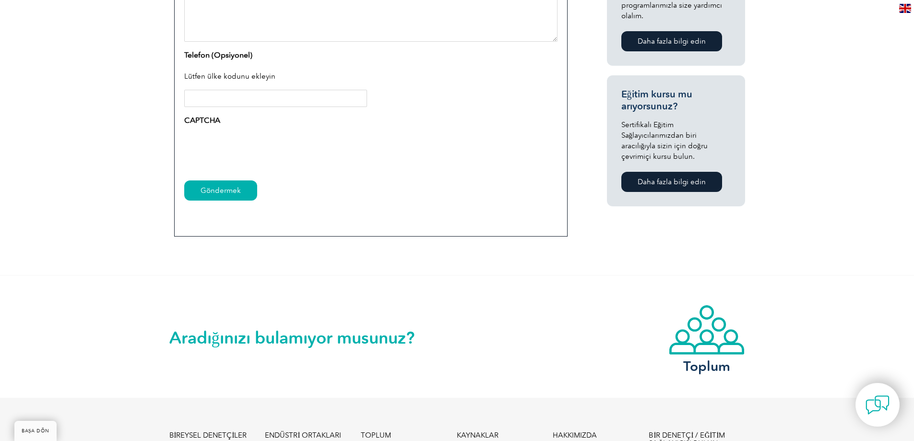
click at [248, 96] on input "Telefon (Opsiyonel)" at bounding box center [275, 98] width 183 height 17
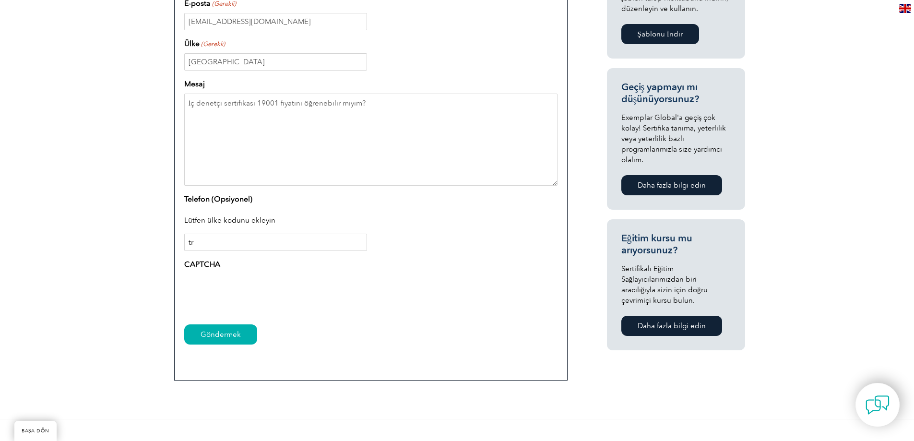
type input "t"
type input "TR"
click at [234, 336] on input "Göndermek" at bounding box center [220, 334] width 73 height 20
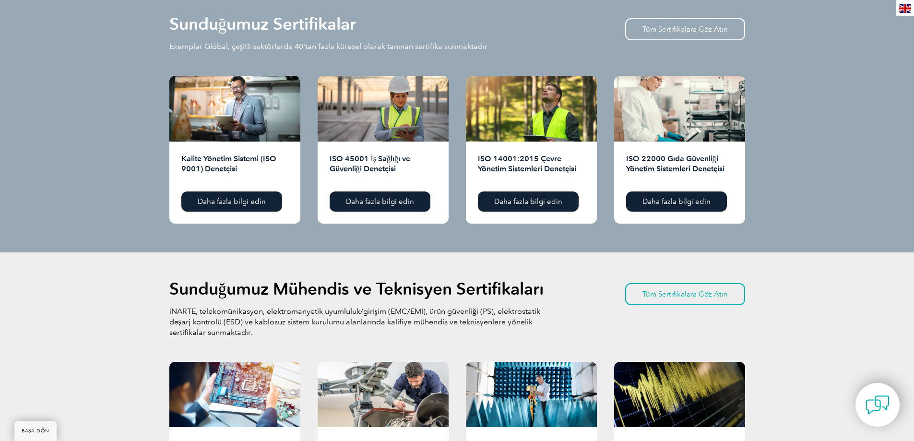
scroll to position [960, 0]
click at [259, 158] on font "Kalite Yönetim Sistemi (ISO 9001) Denetçisi" at bounding box center [228, 164] width 95 height 19
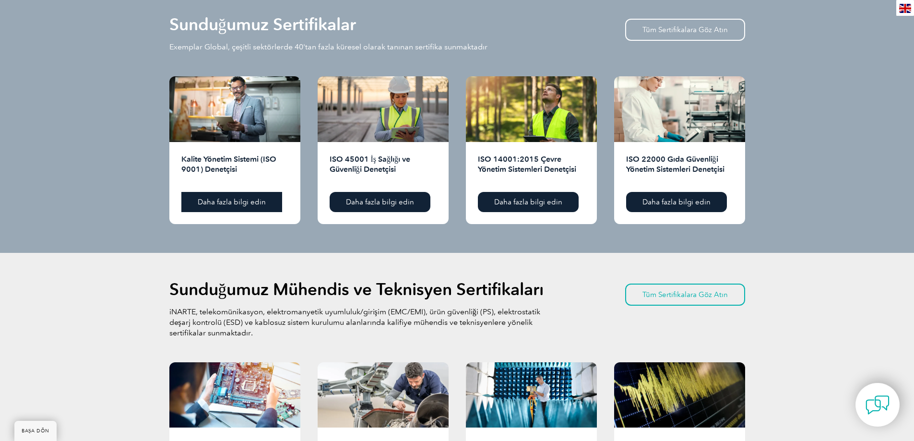
click at [259, 201] on font "Daha fazla bilgi edin" at bounding box center [232, 202] width 68 height 9
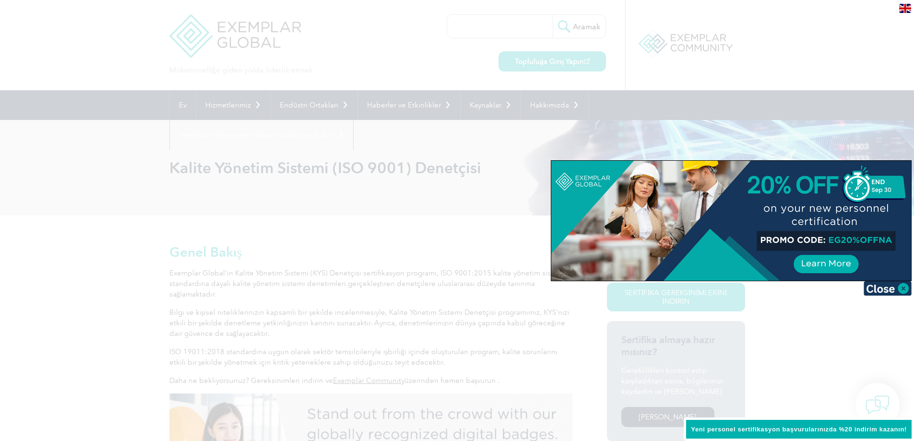
click at [498, 173] on div at bounding box center [457, 220] width 914 height 441
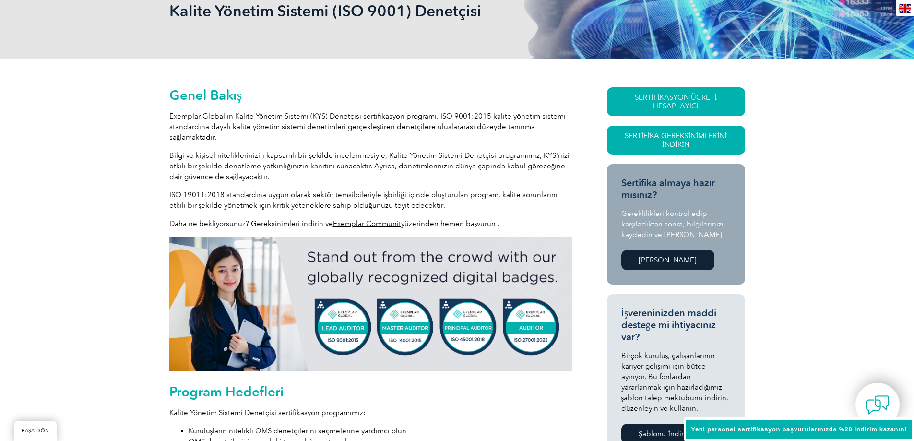
scroll to position [144, 0]
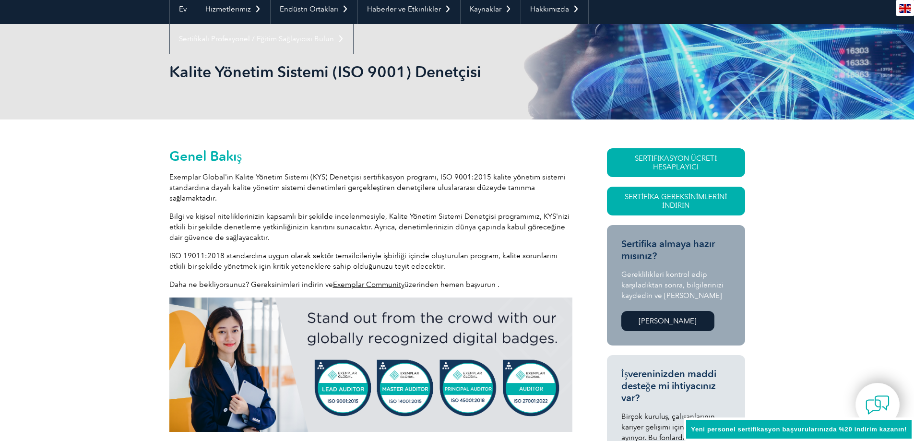
scroll to position [0, 0]
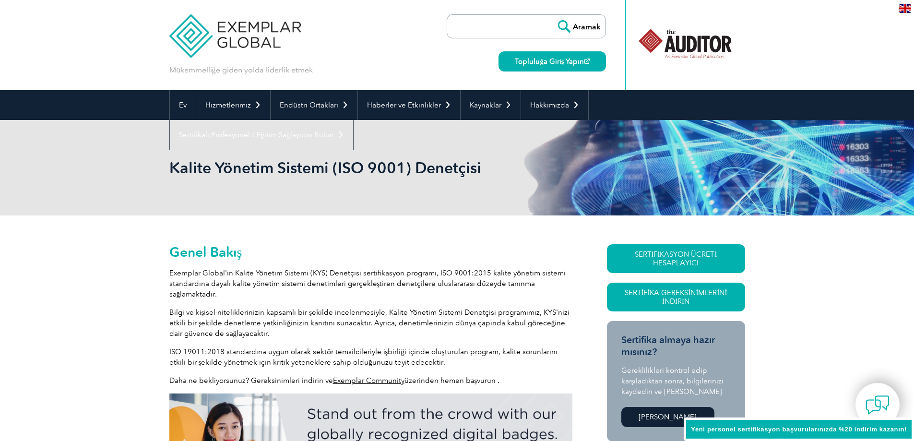
click at [478, 23] on input "search" at bounding box center [502, 26] width 101 height 23
type input "19001"
click at [576, 27] on input "Aramak" at bounding box center [579, 26] width 53 height 23
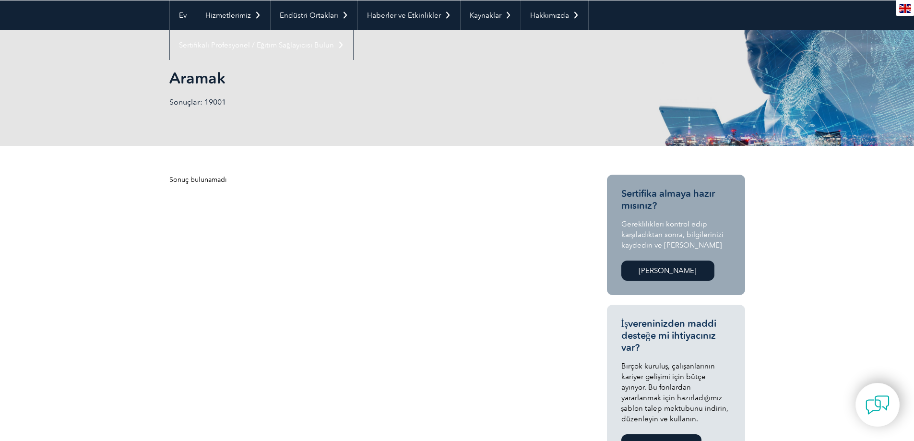
scroll to position [96, 0]
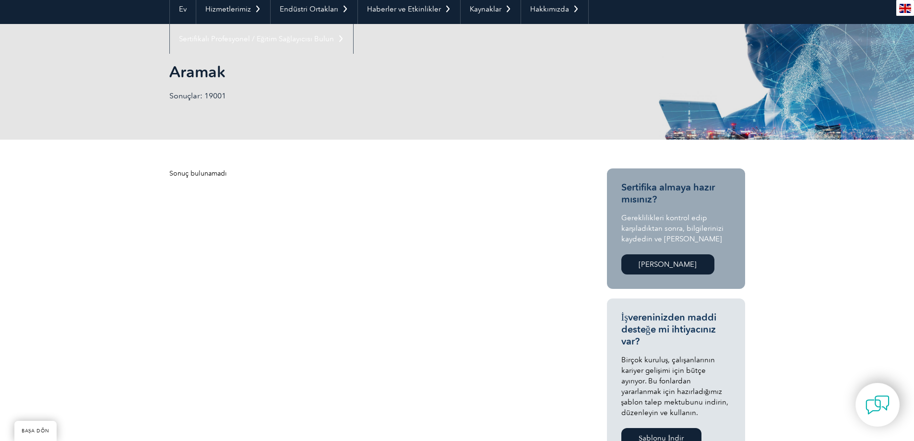
click at [652, 202] on font "Sertifika almaya hazır mısınız?" at bounding box center [669, 193] width 94 height 24
click at [628, 255] on link "[PERSON_NAME]" at bounding box center [668, 264] width 93 height 20
